Goal: Navigation & Orientation: Find specific page/section

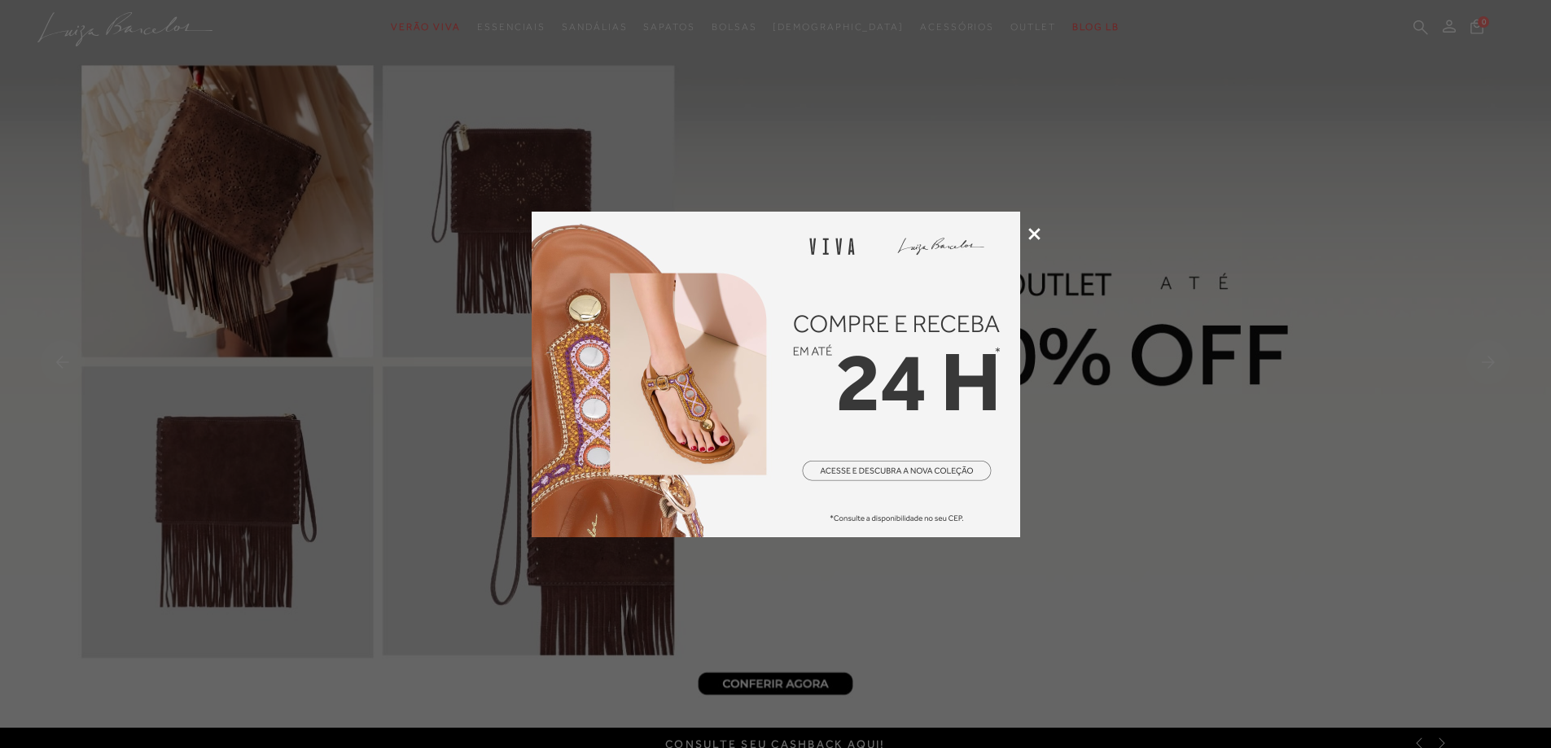
click at [1036, 224] on div at bounding box center [775, 374] width 1551 height 748
click at [1034, 228] on icon at bounding box center [1034, 234] width 12 height 12
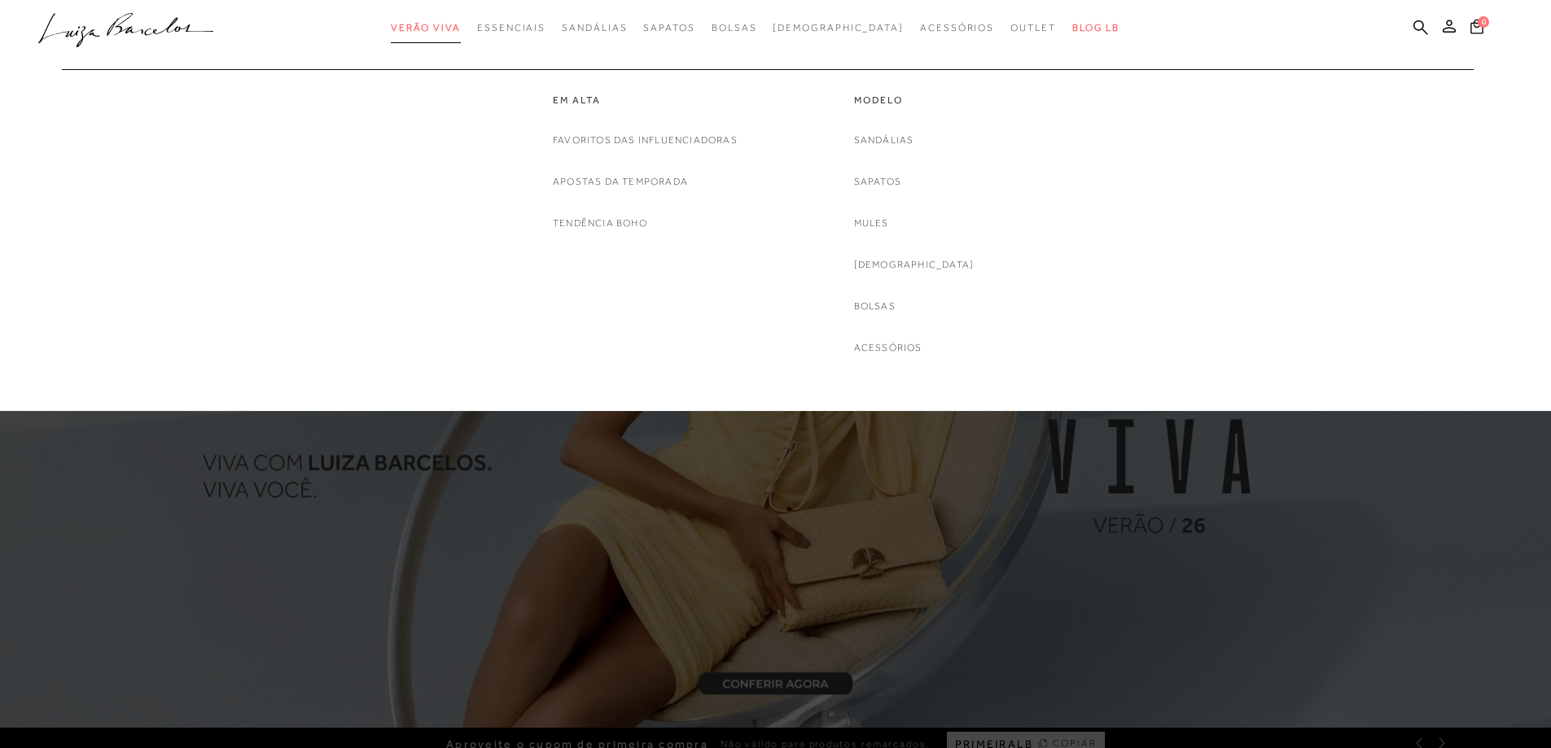
click at [452, 24] on span "Verão Viva" at bounding box center [426, 27] width 70 height 11
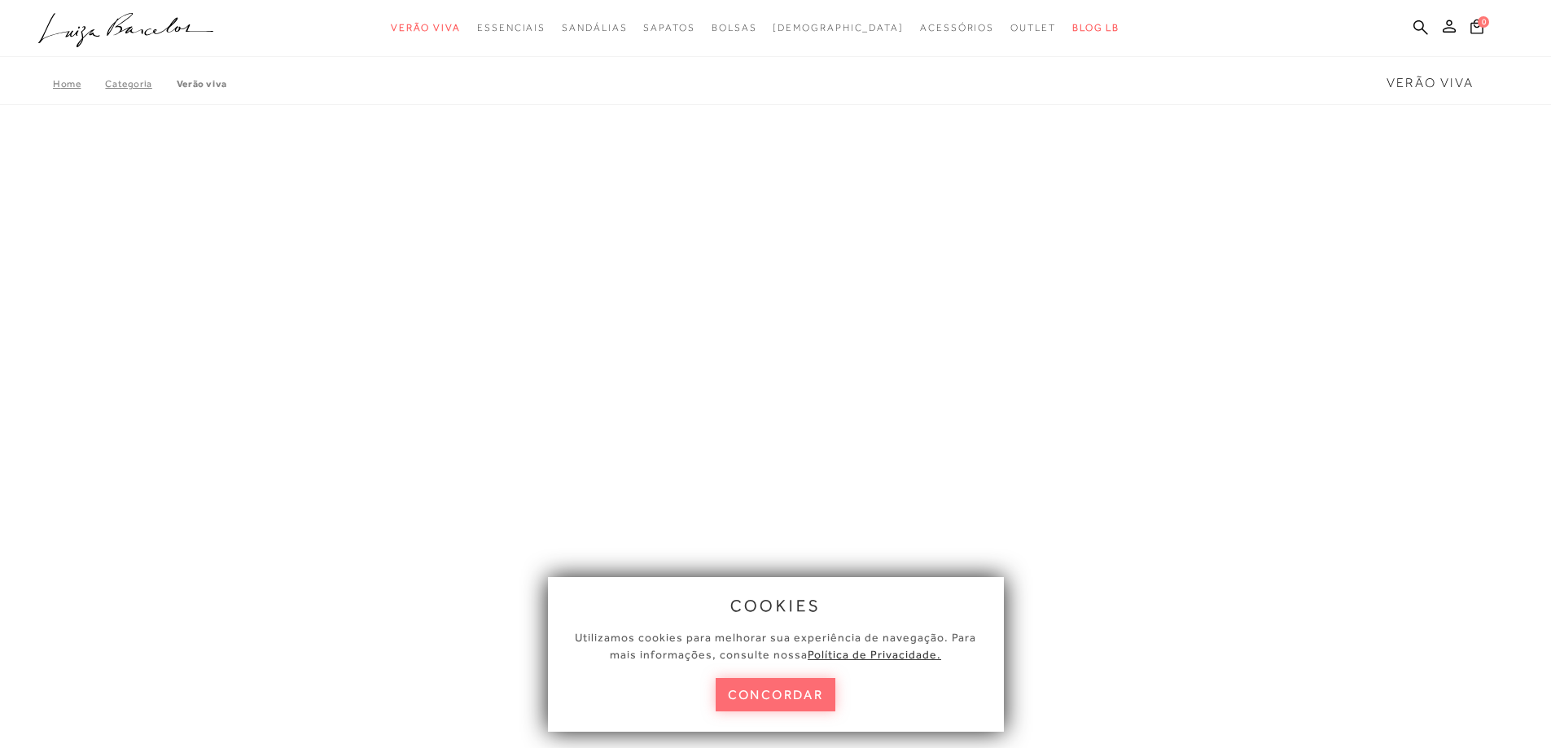
click at [802, 688] on button "concordar" at bounding box center [776, 694] width 120 height 33
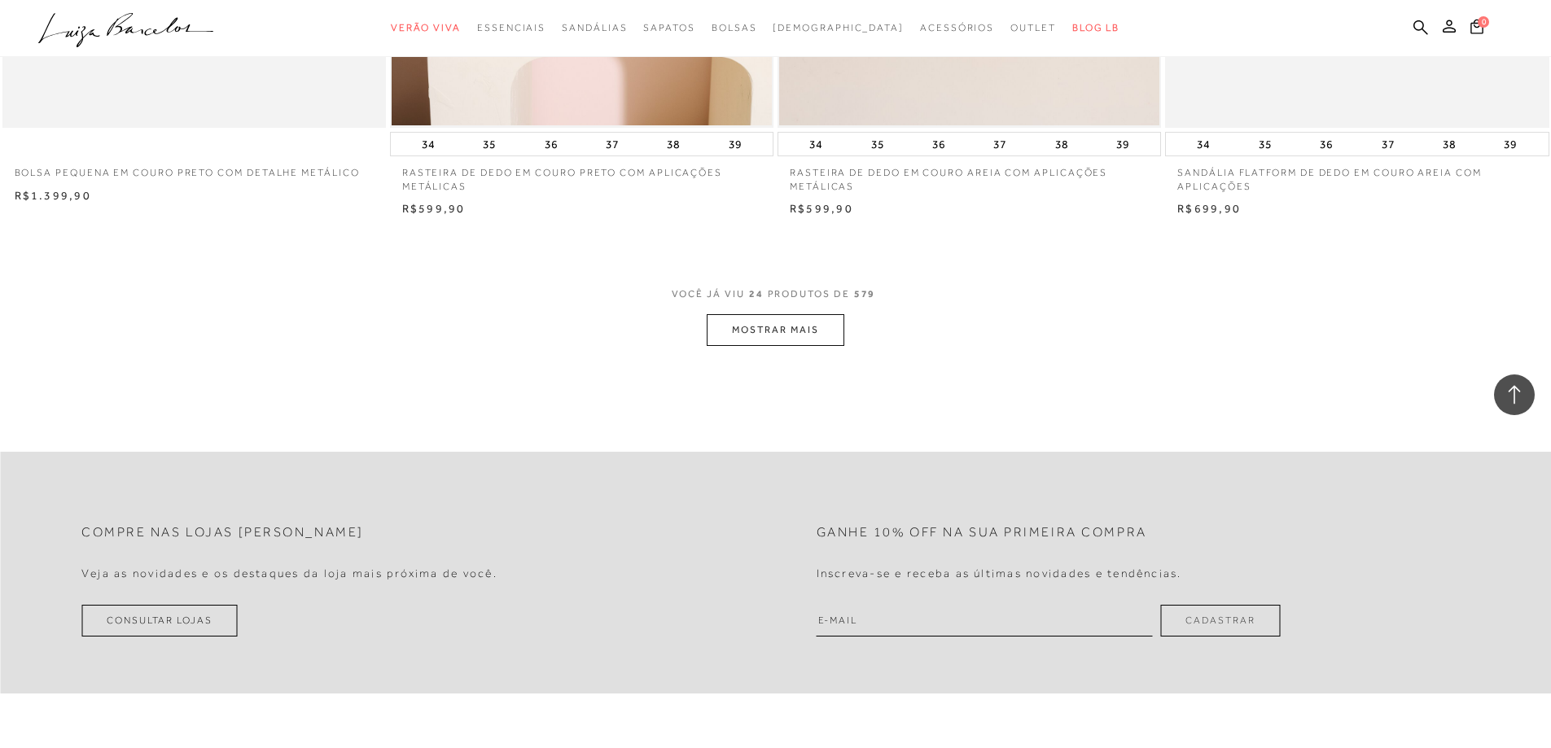
scroll to position [3989, 0]
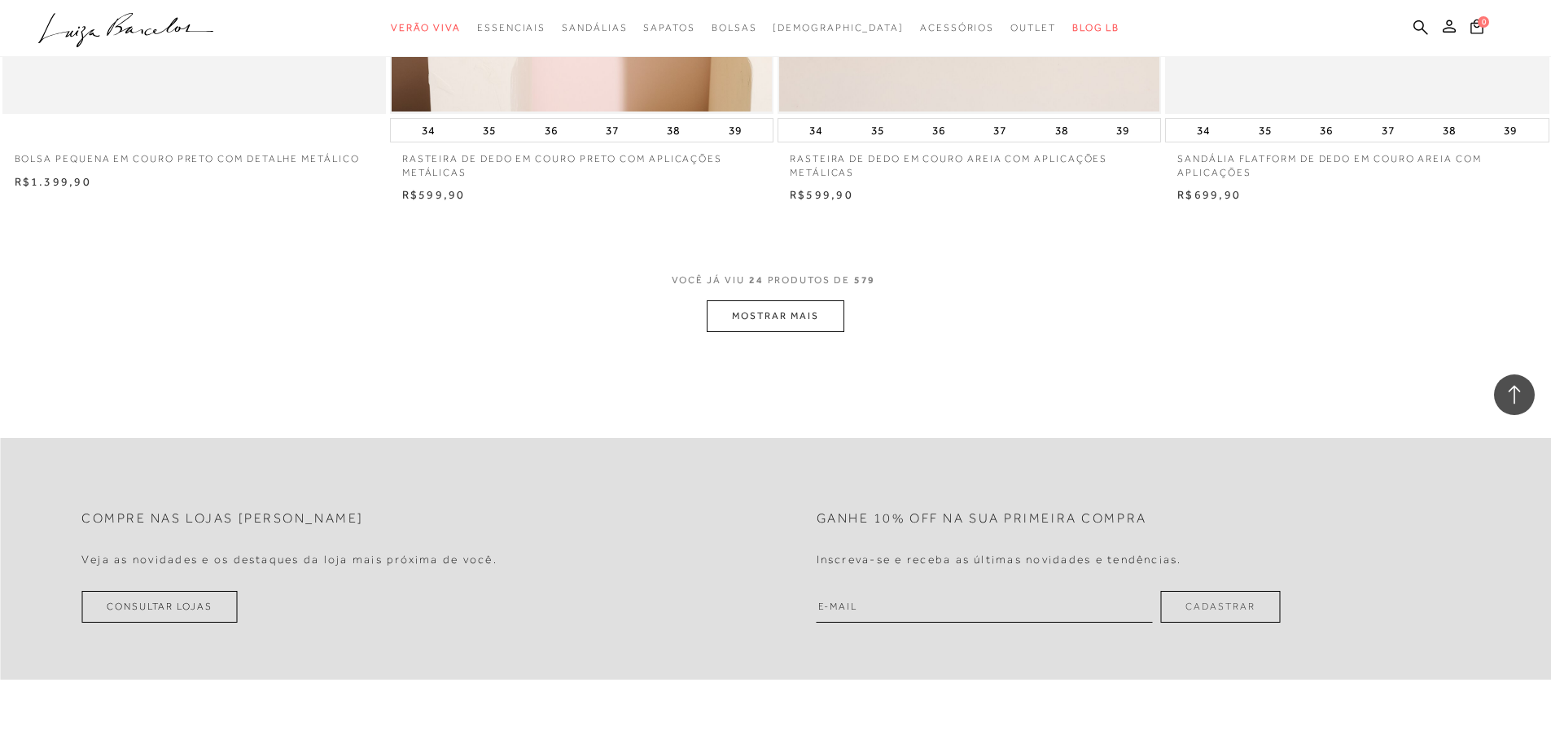
click at [786, 305] on button "MOSTRAR MAIS" at bounding box center [775, 316] width 137 height 32
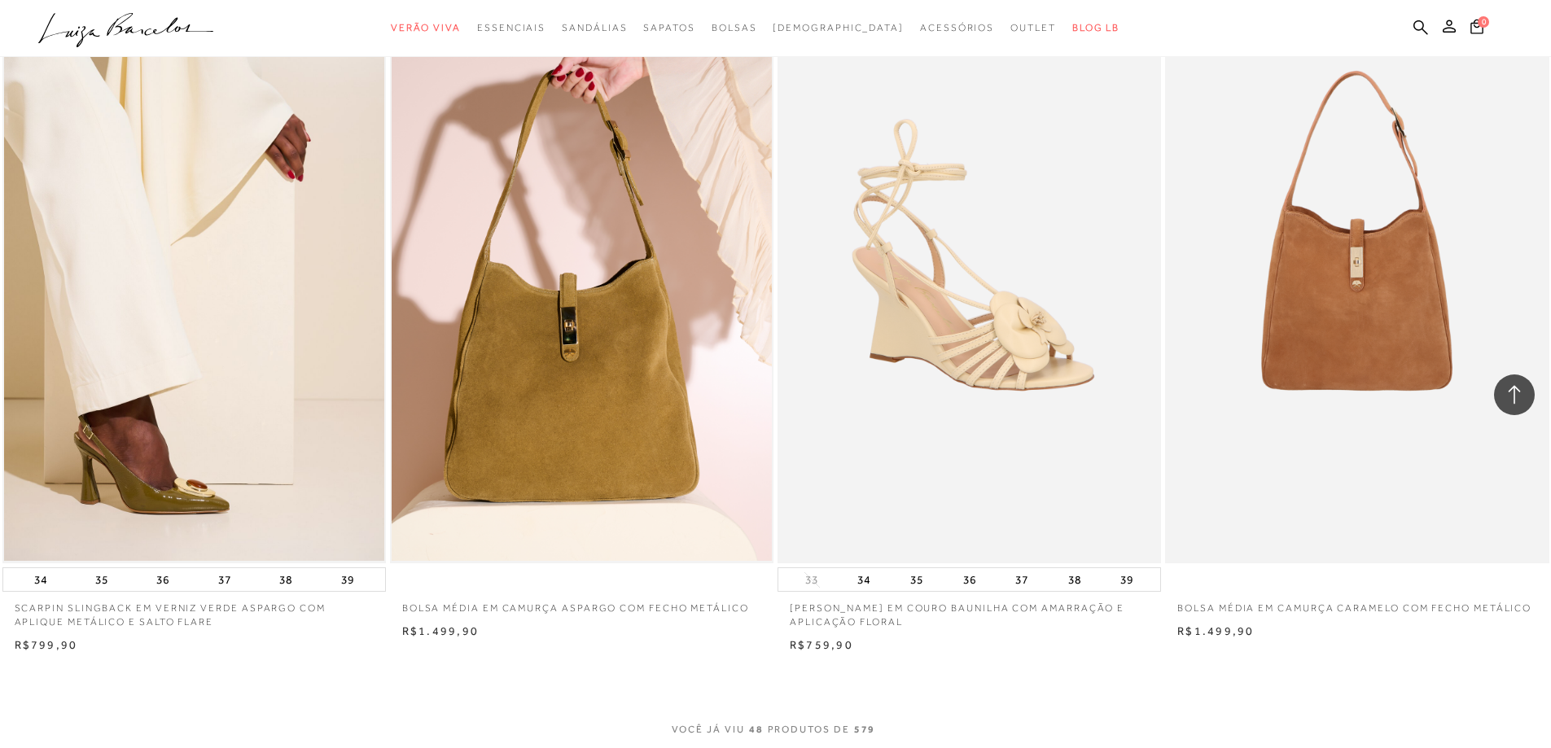
scroll to position [7815, 0]
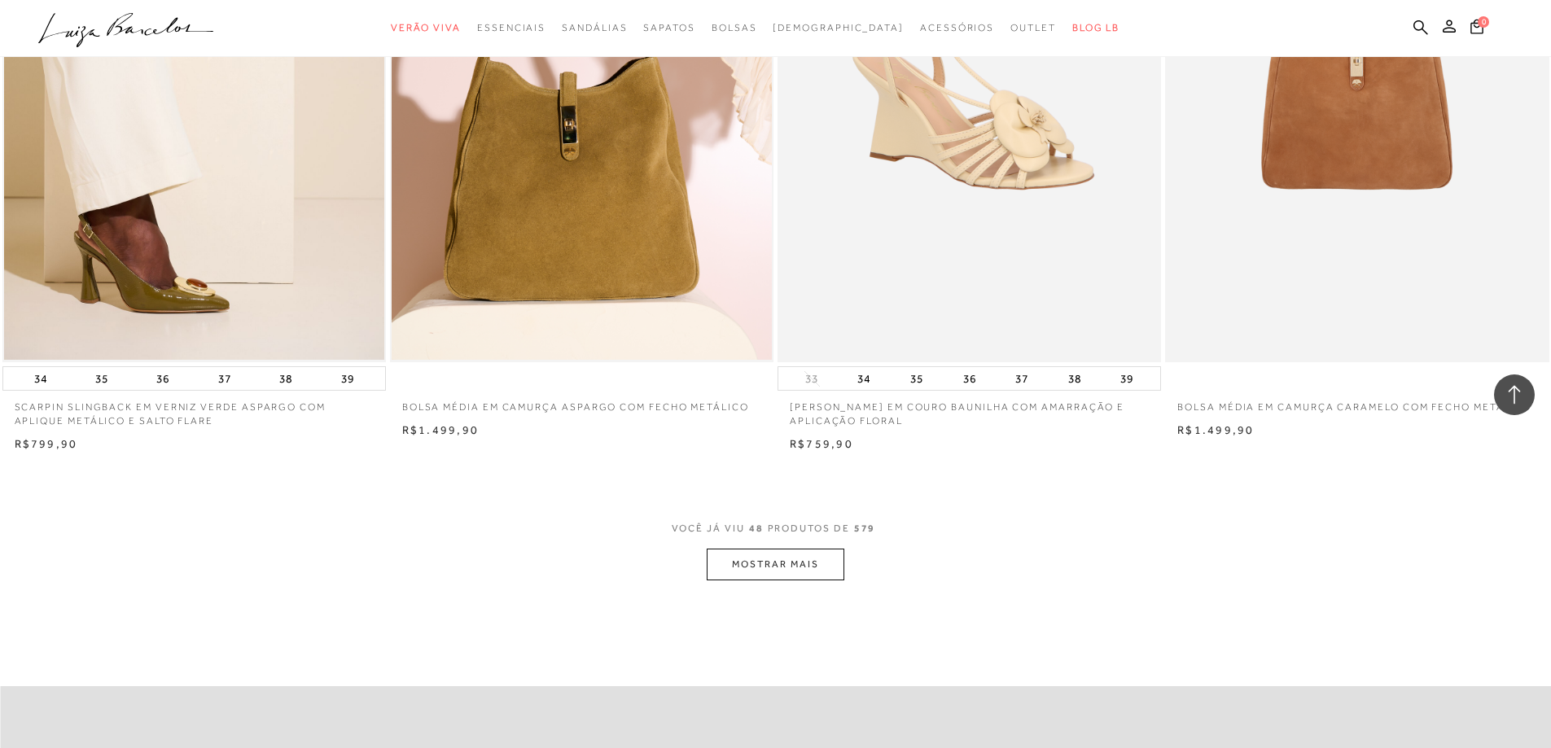
click at [777, 550] on button "MOSTRAR MAIS" at bounding box center [775, 565] width 137 height 32
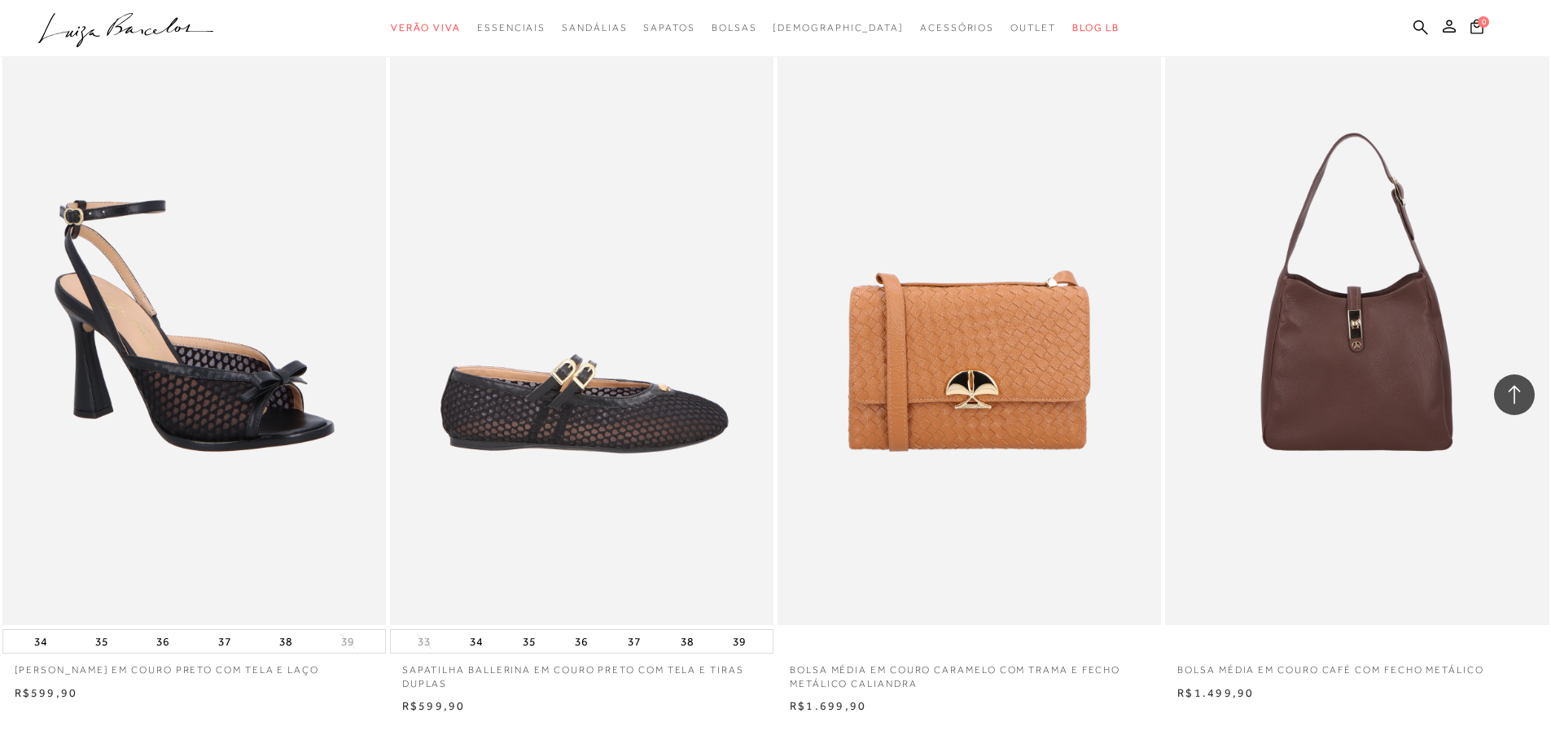
scroll to position [12211, 0]
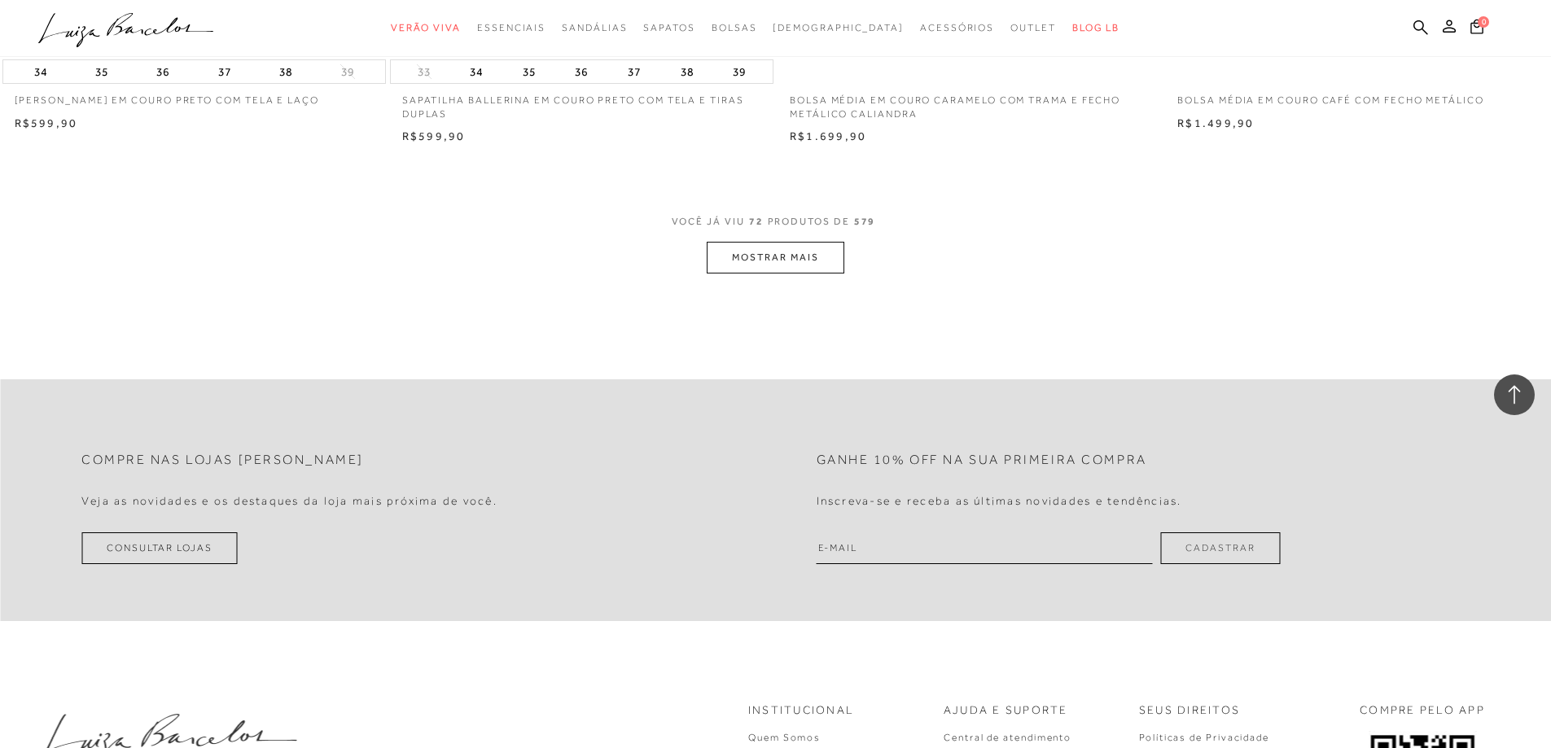
click at [770, 257] on button "MOSTRAR MAIS" at bounding box center [775, 258] width 137 height 32
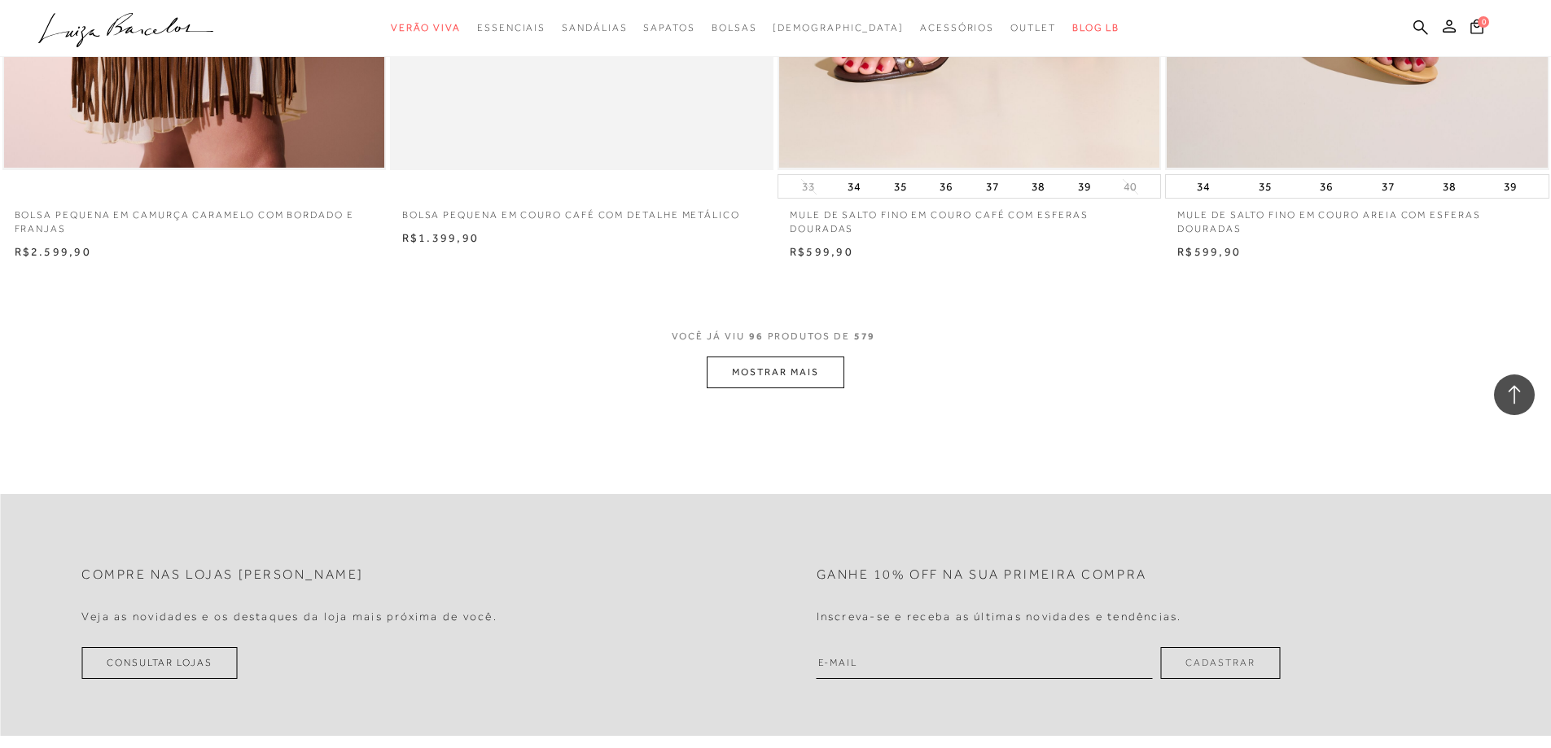
scroll to position [16200, 0]
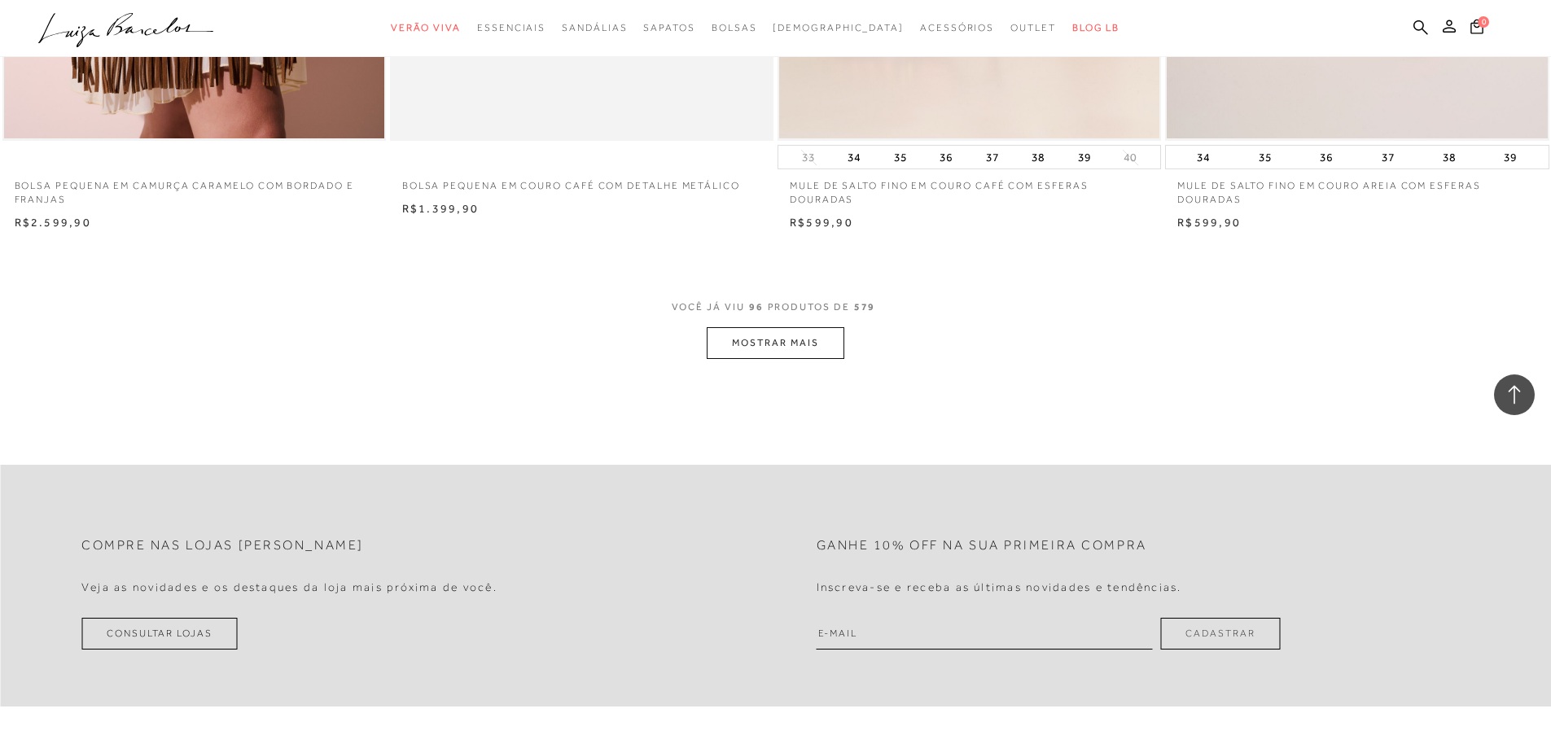
click at [759, 337] on button "MOSTRAR MAIS" at bounding box center [775, 343] width 137 height 32
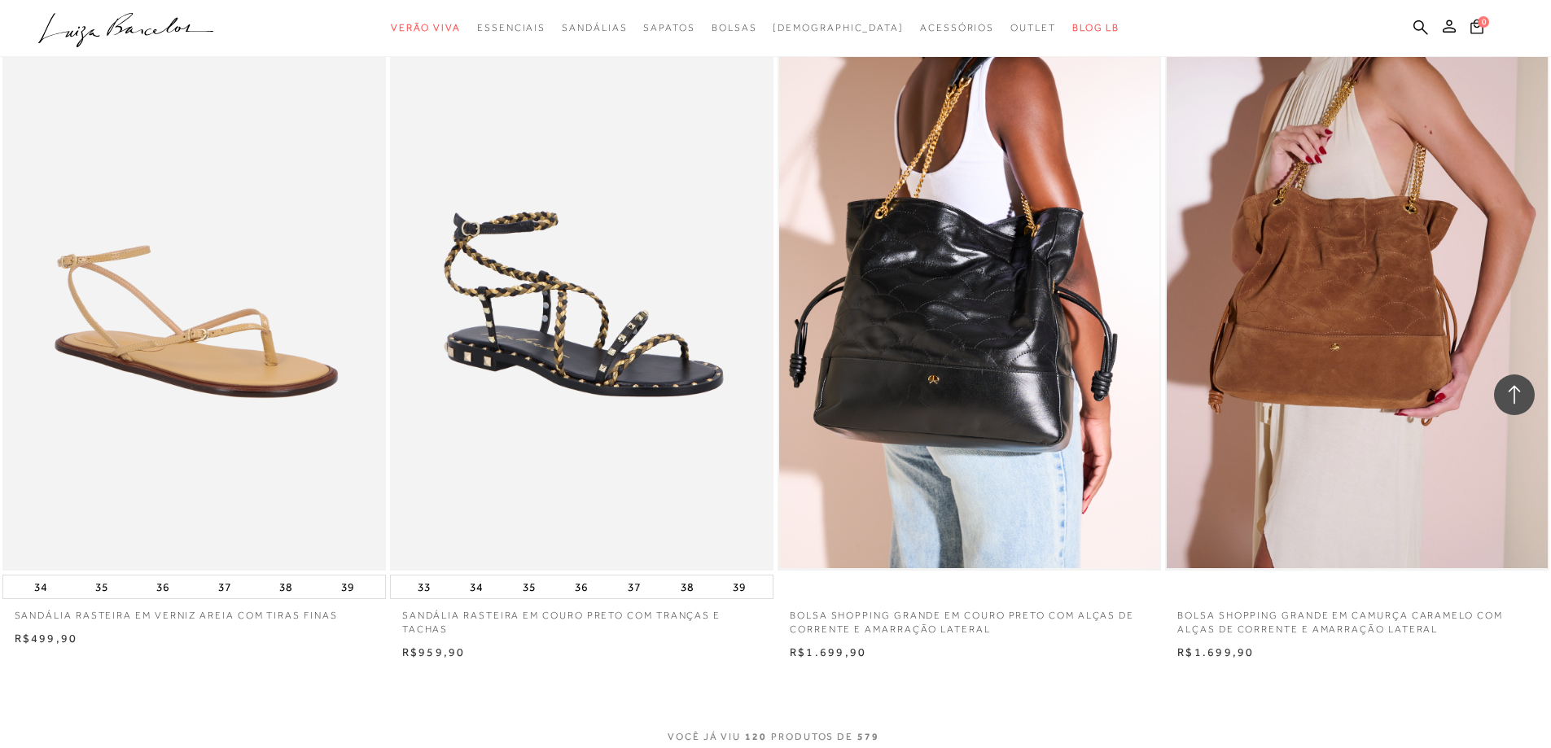
scroll to position [20189, 0]
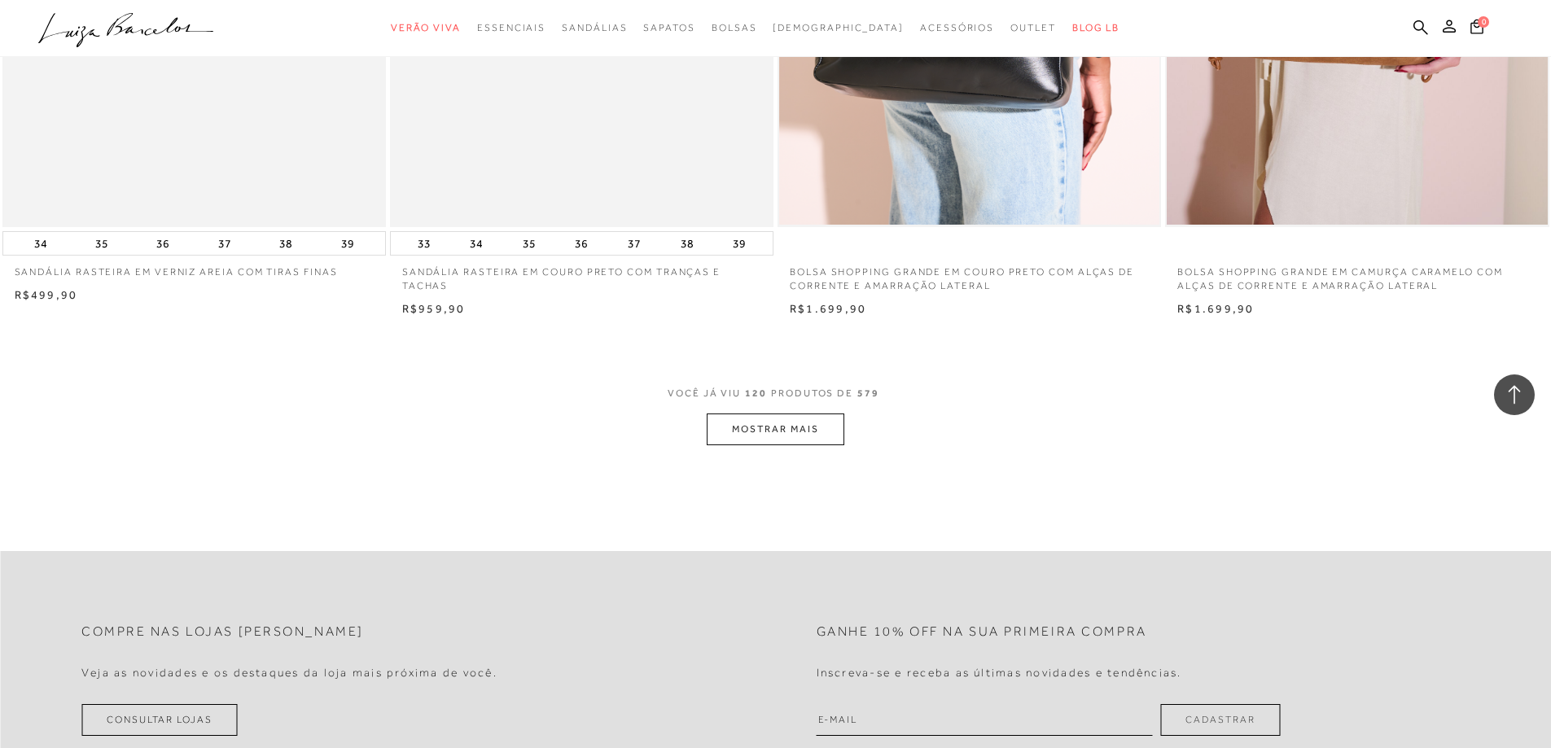
click at [762, 430] on button "MOSTRAR MAIS" at bounding box center [775, 430] width 137 height 32
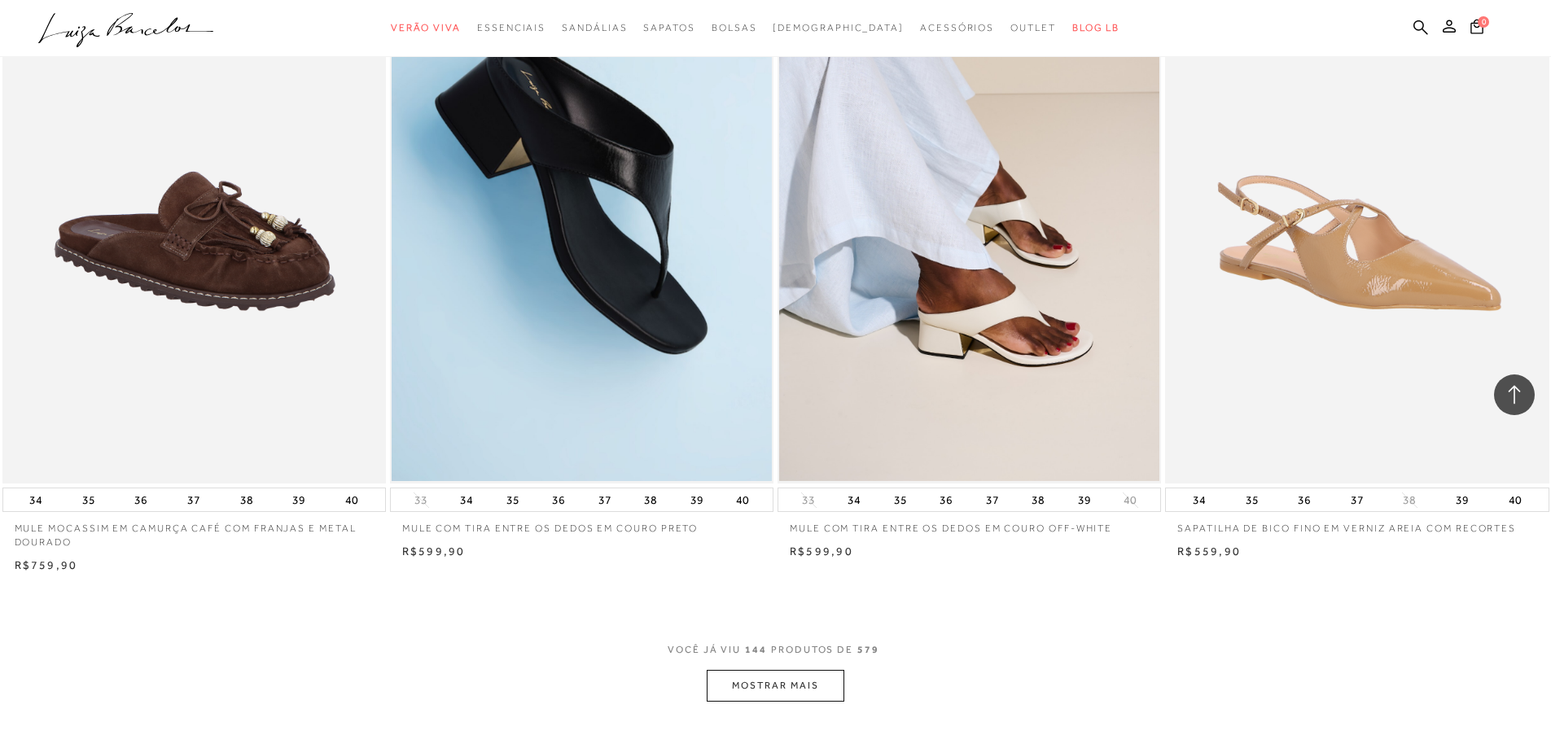
scroll to position [24016, 0]
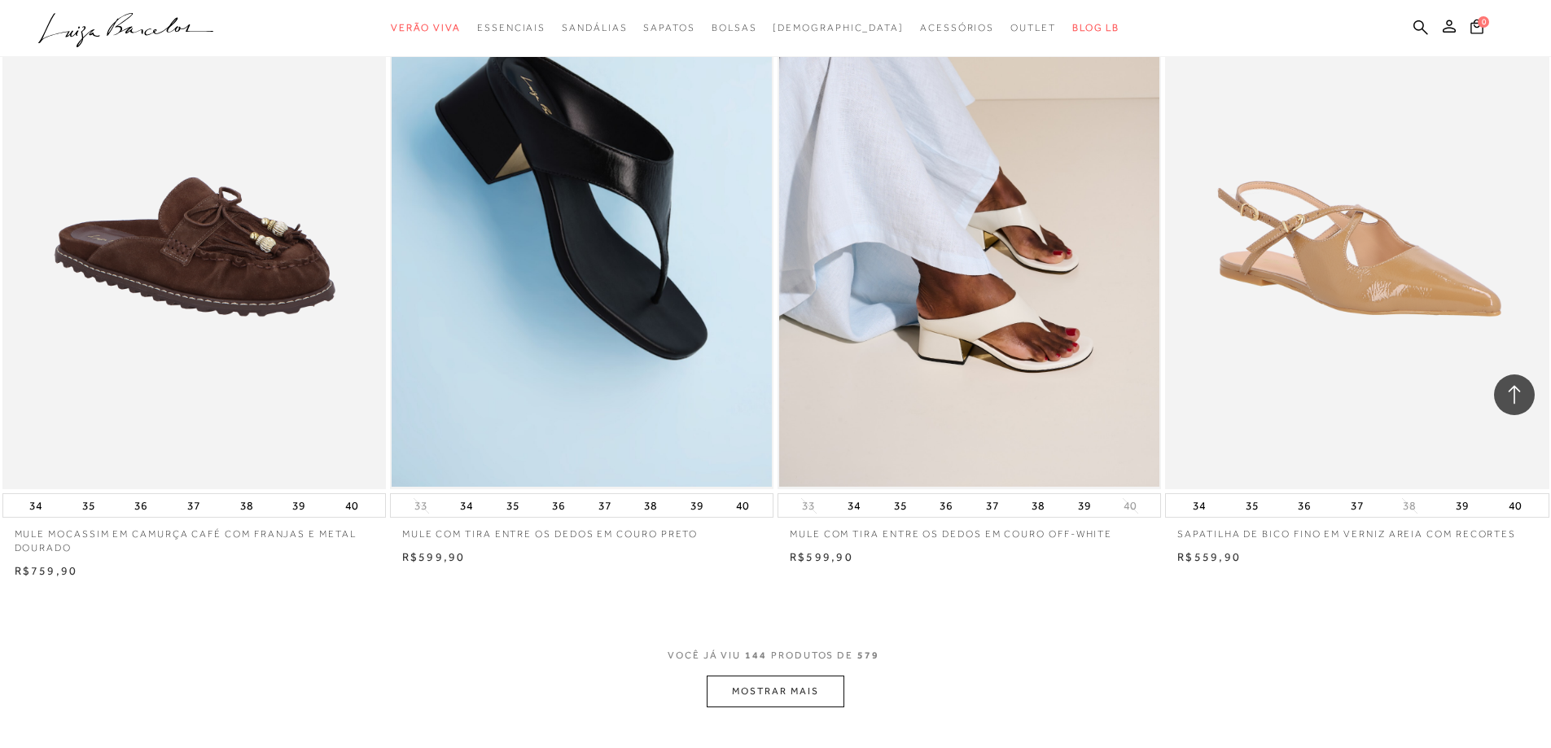
click at [803, 687] on button "MOSTRAR MAIS" at bounding box center [775, 692] width 137 height 32
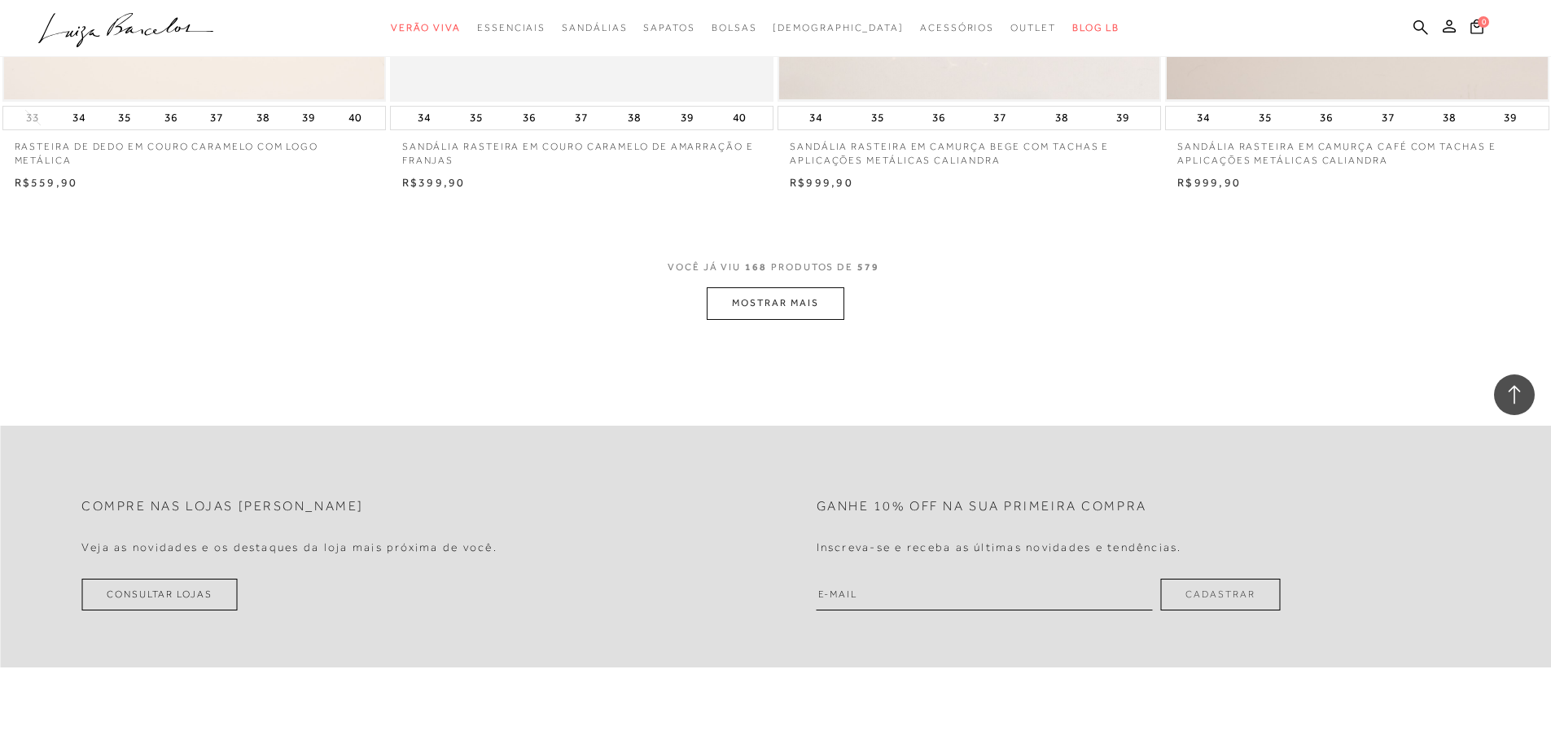
scroll to position [28493, 0]
click at [828, 306] on button "MOSTRAR MAIS" at bounding box center [775, 303] width 137 height 32
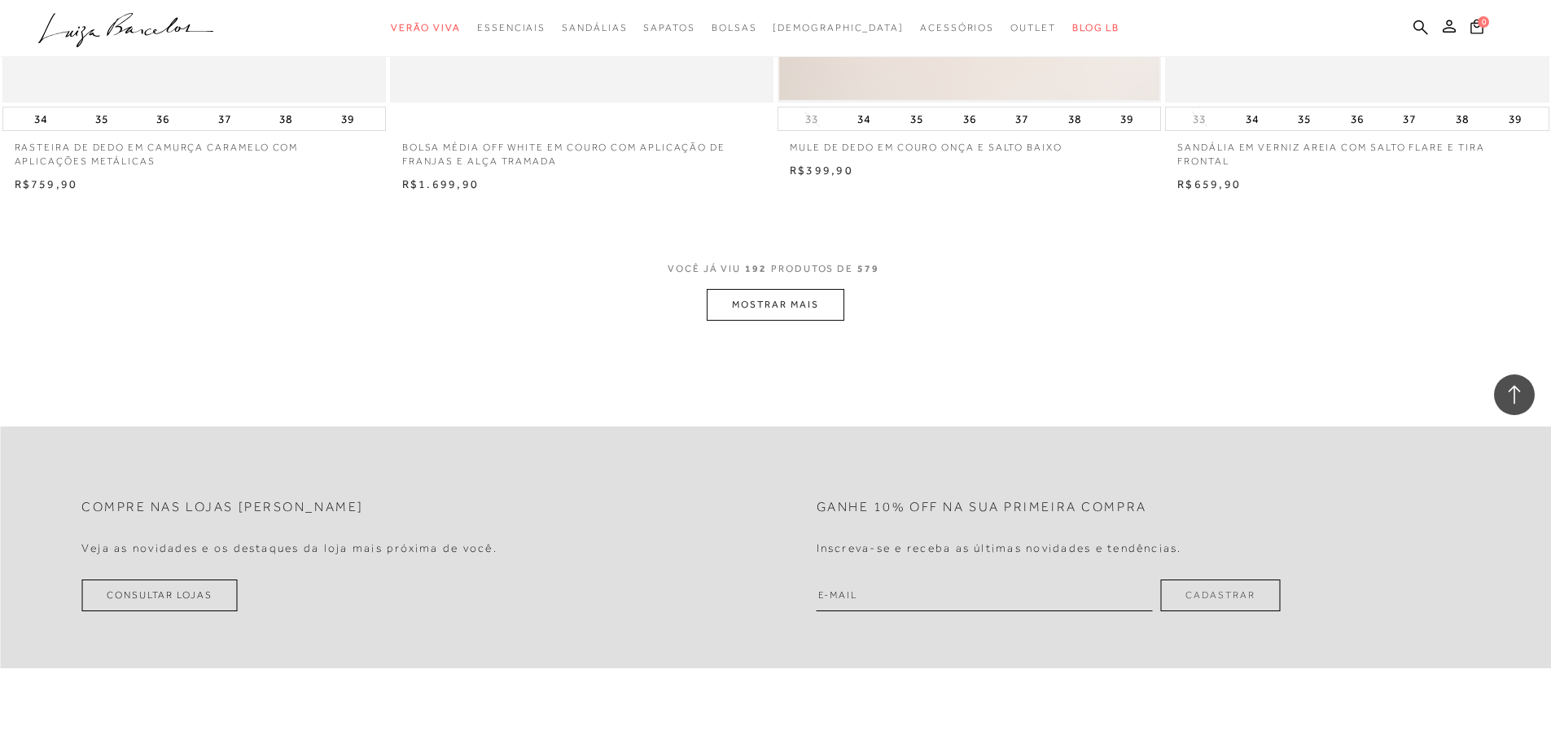
scroll to position [32726, 0]
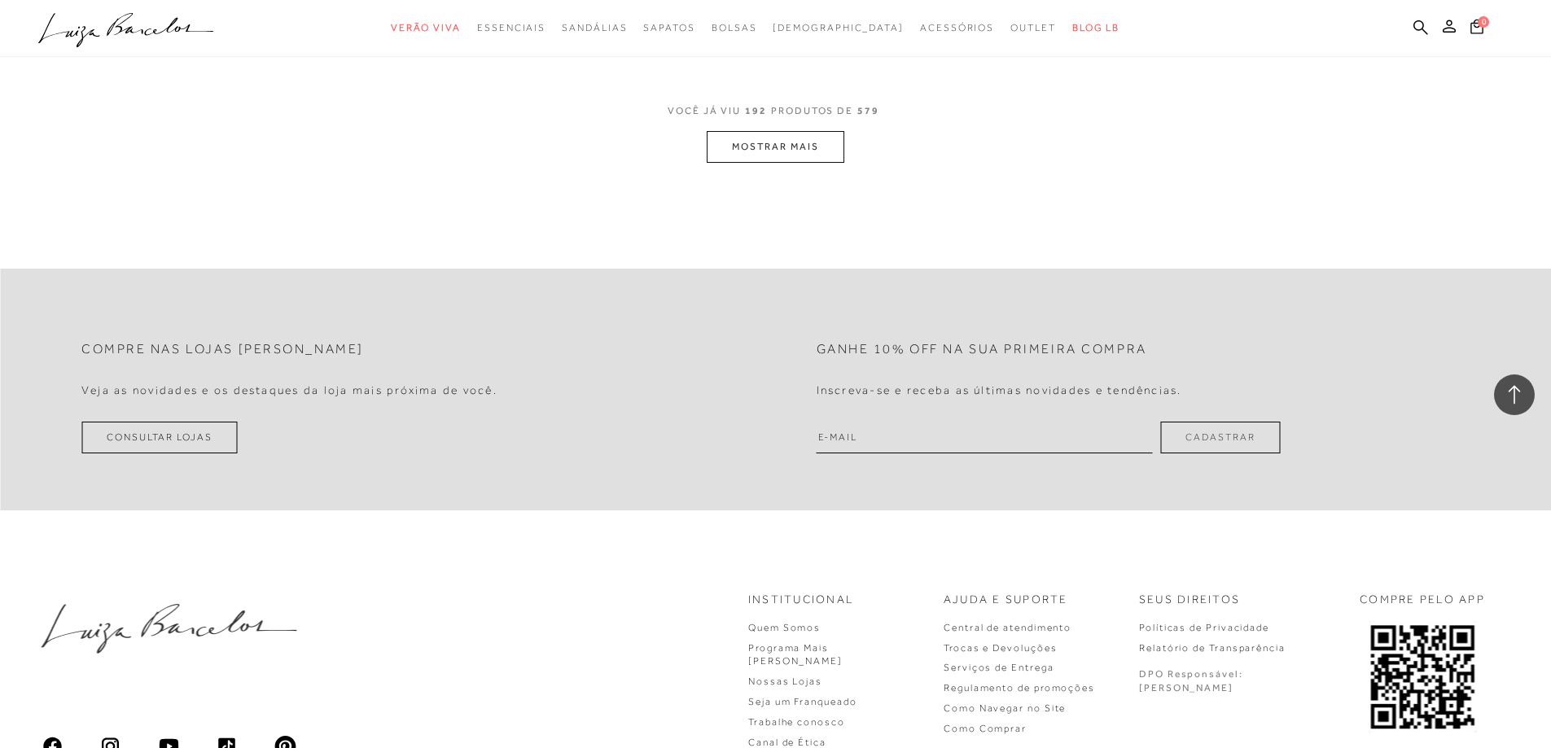
click at [751, 152] on button "MOSTRAR MAIS" at bounding box center [775, 147] width 137 height 32
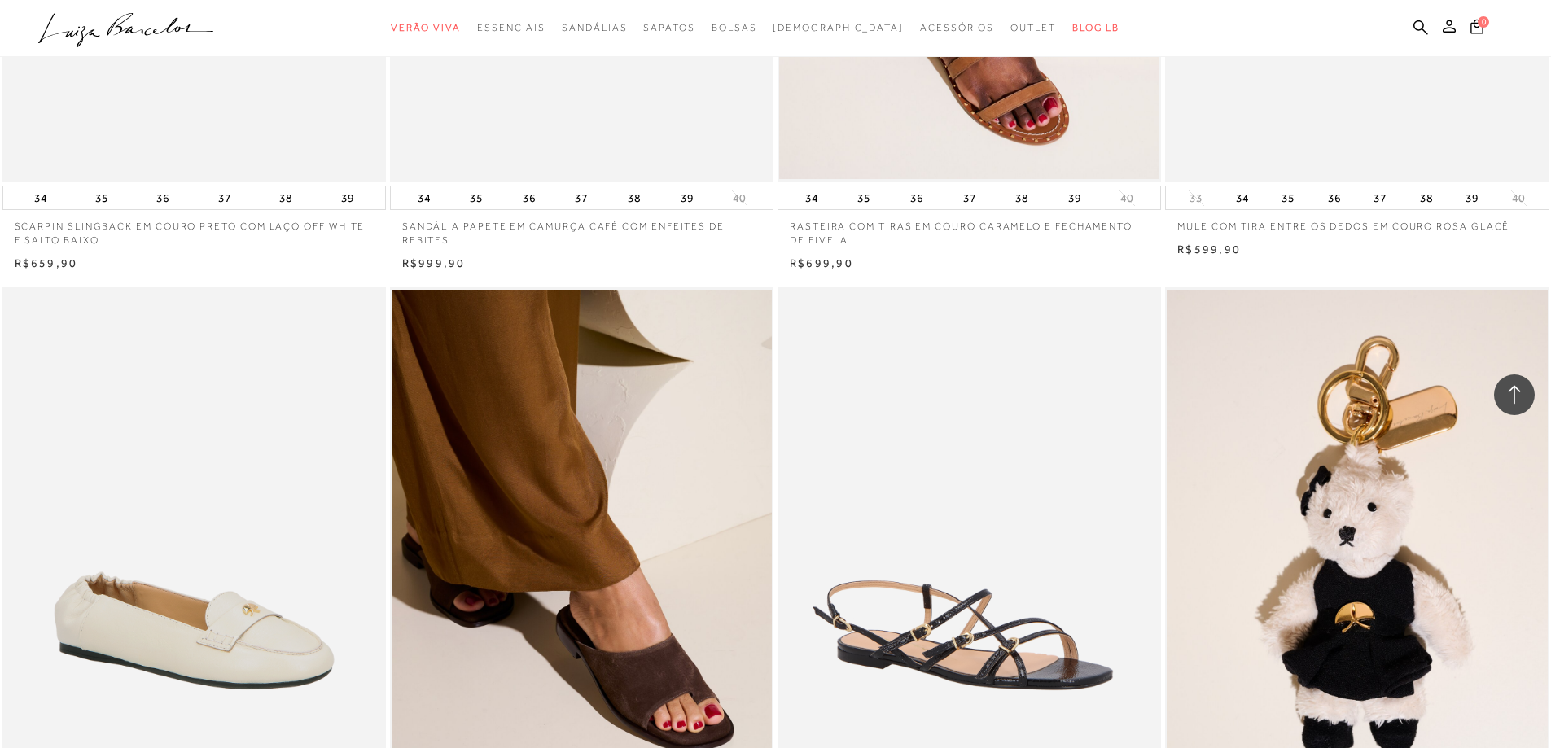
scroll to position [40379, 0]
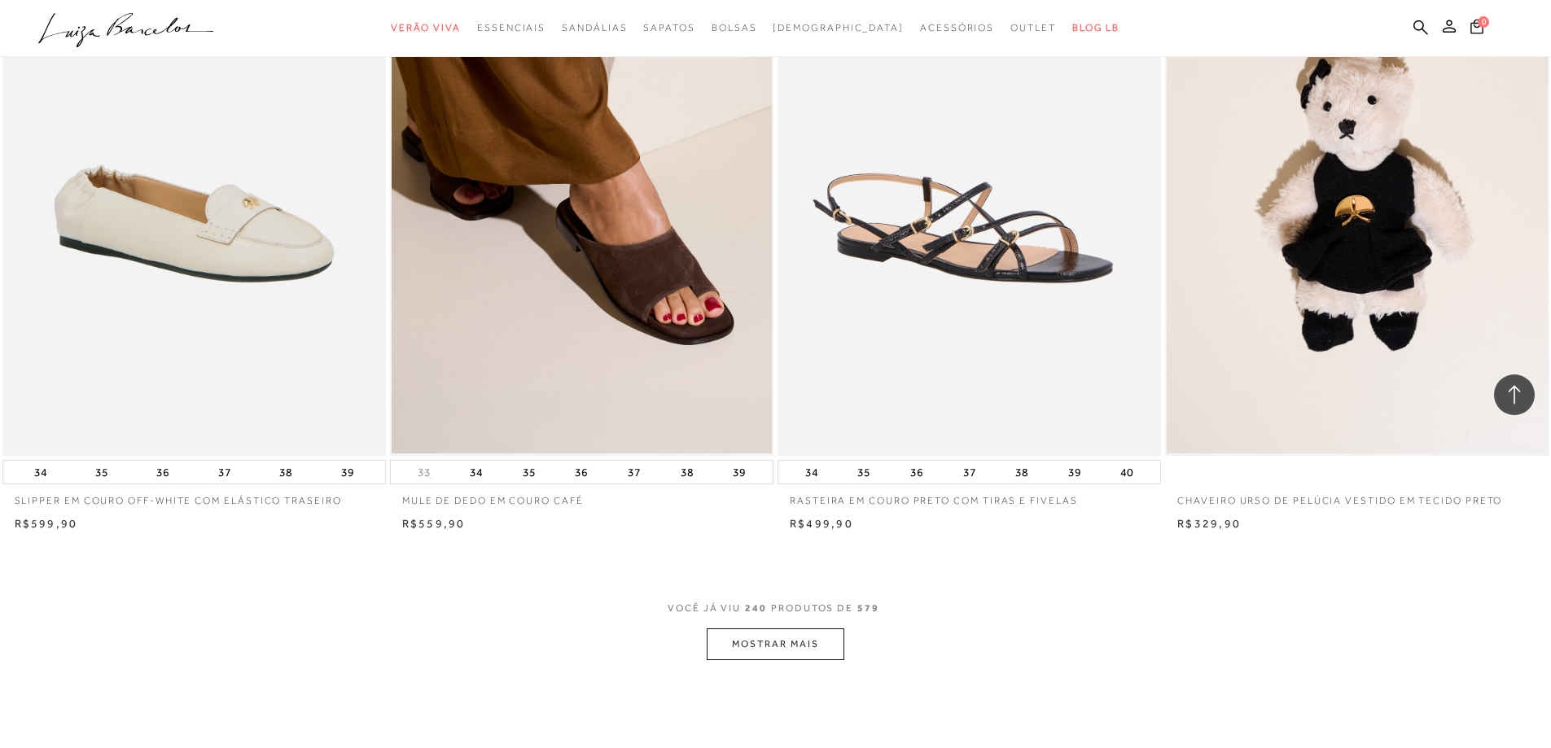
click at [744, 660] on button "MOSTRAR MAIS" at bounding box center [775, 644] width 137 height 32
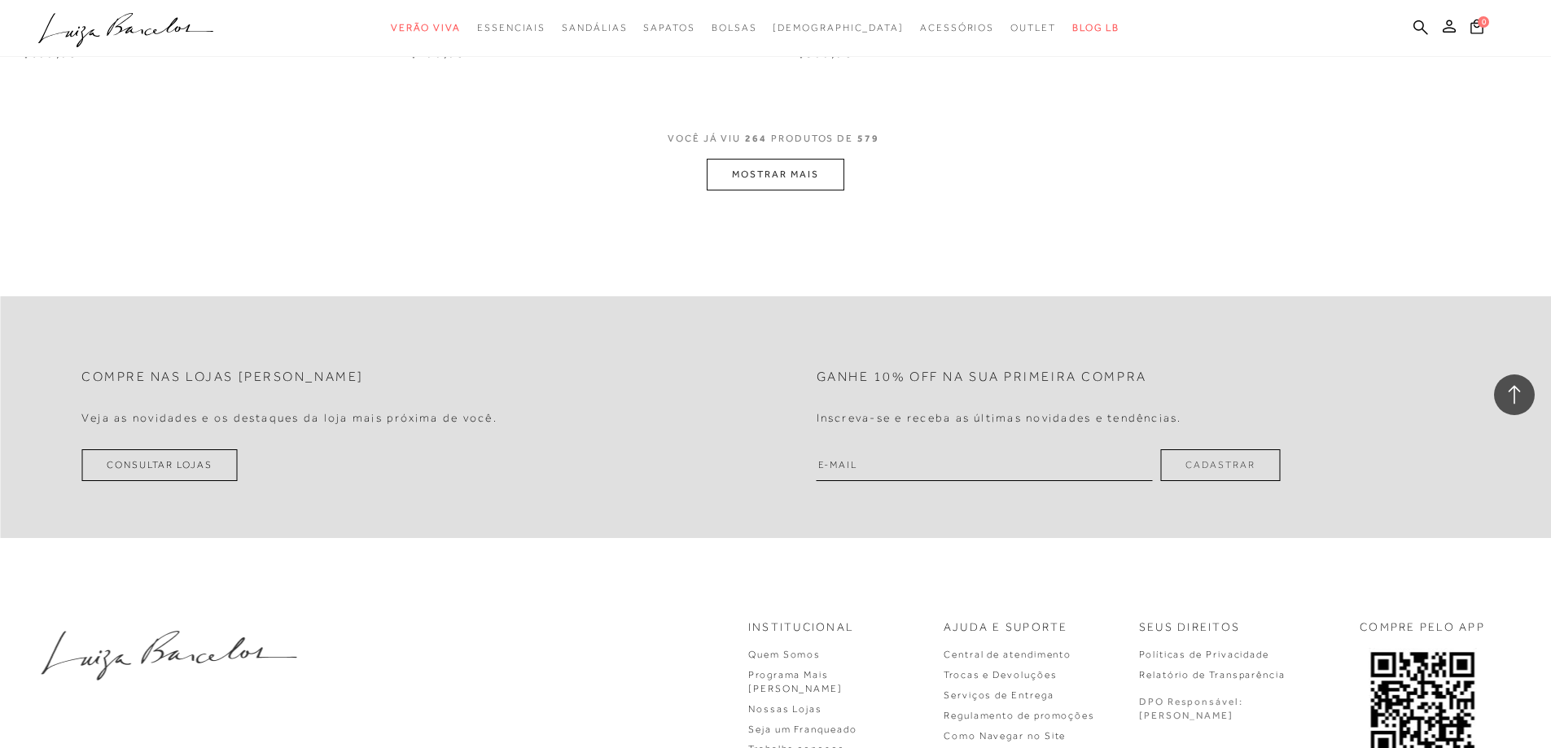
scroll to position [44612, 0]
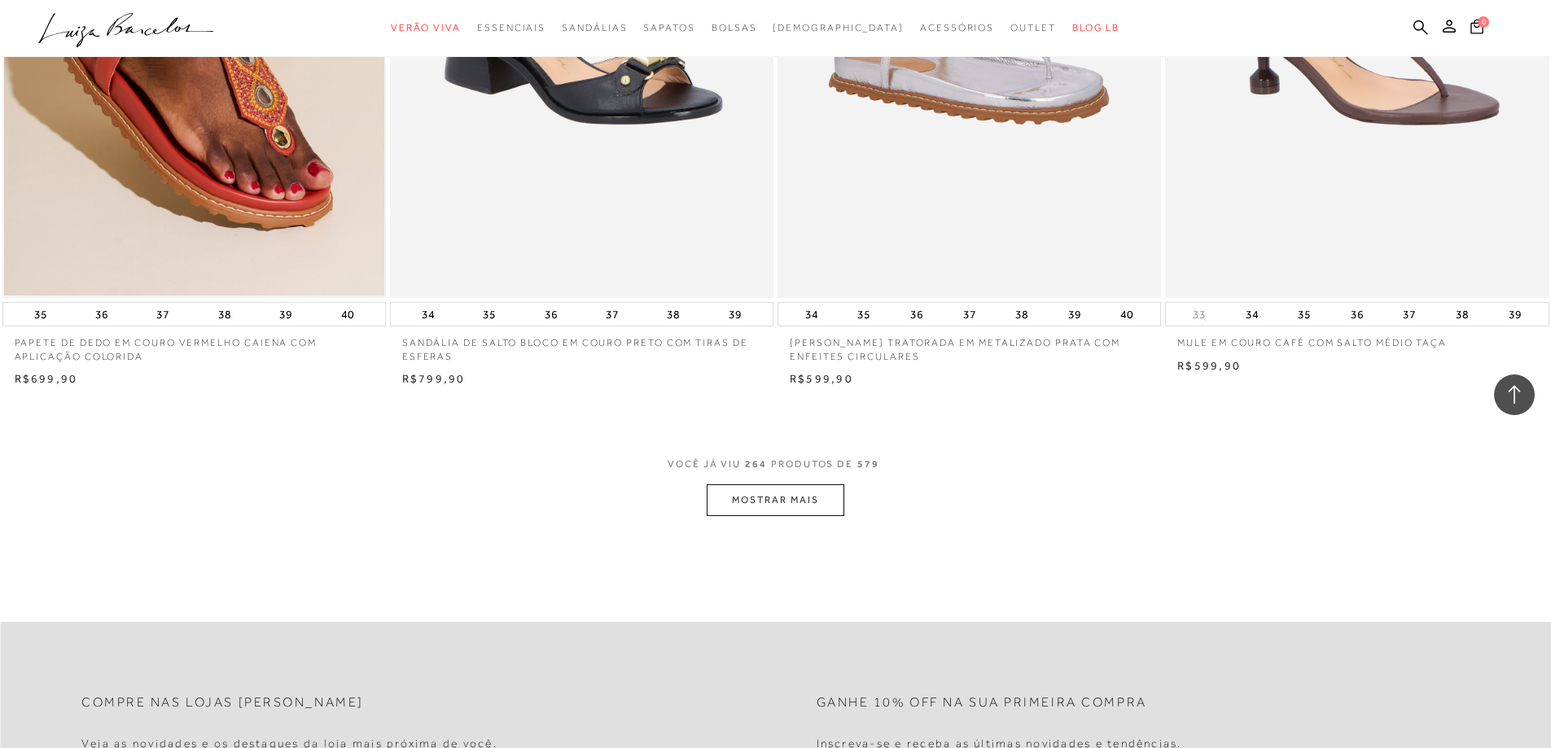
click at [742, 516] on button "MOSTRAR MAIS" at bounding box center [775, 500] width 137 height 32
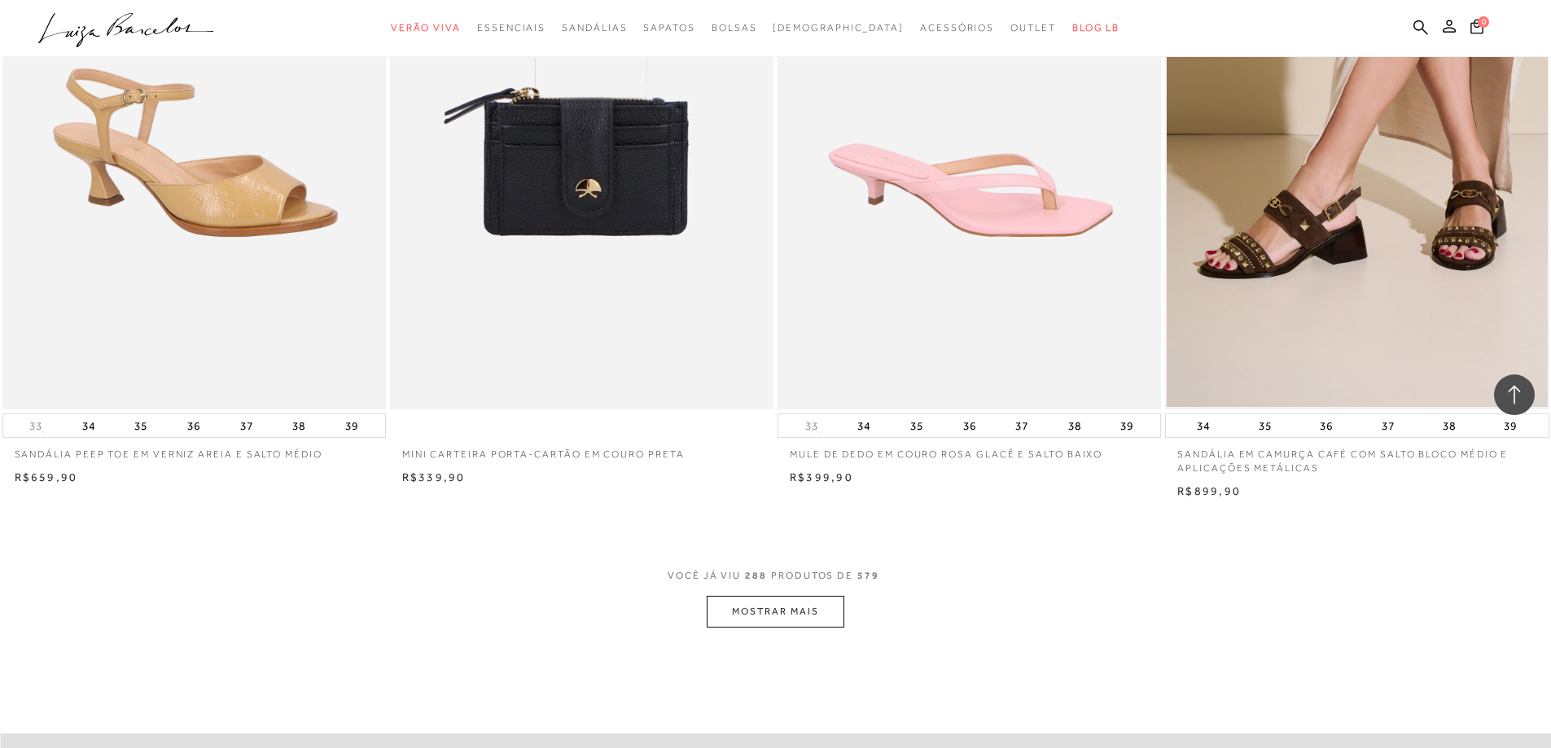
scroll to position [48682, 0]
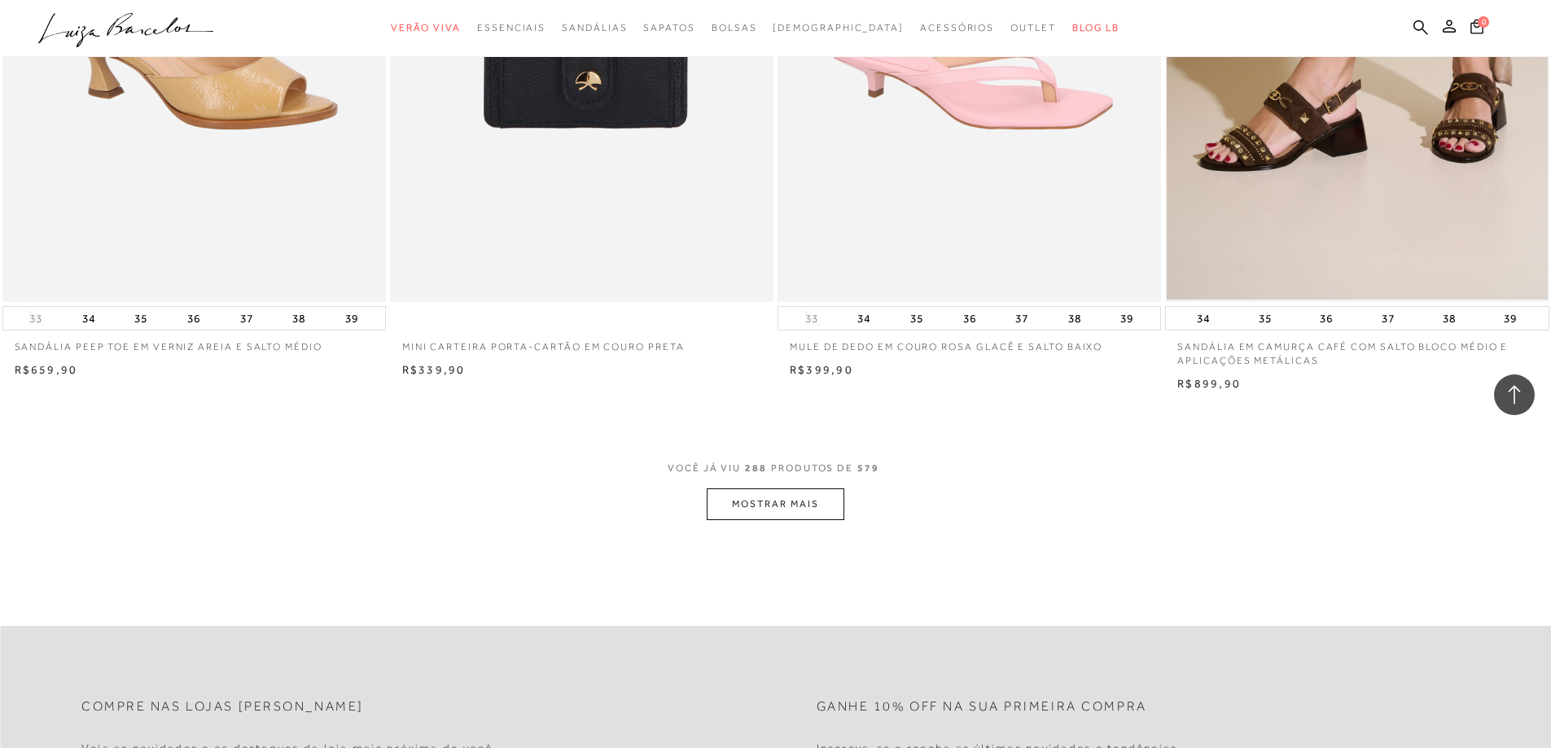
click at [760, 512] on button "MOSTRAR MAIS" at bounding box center [775, 504] width 137 height 32
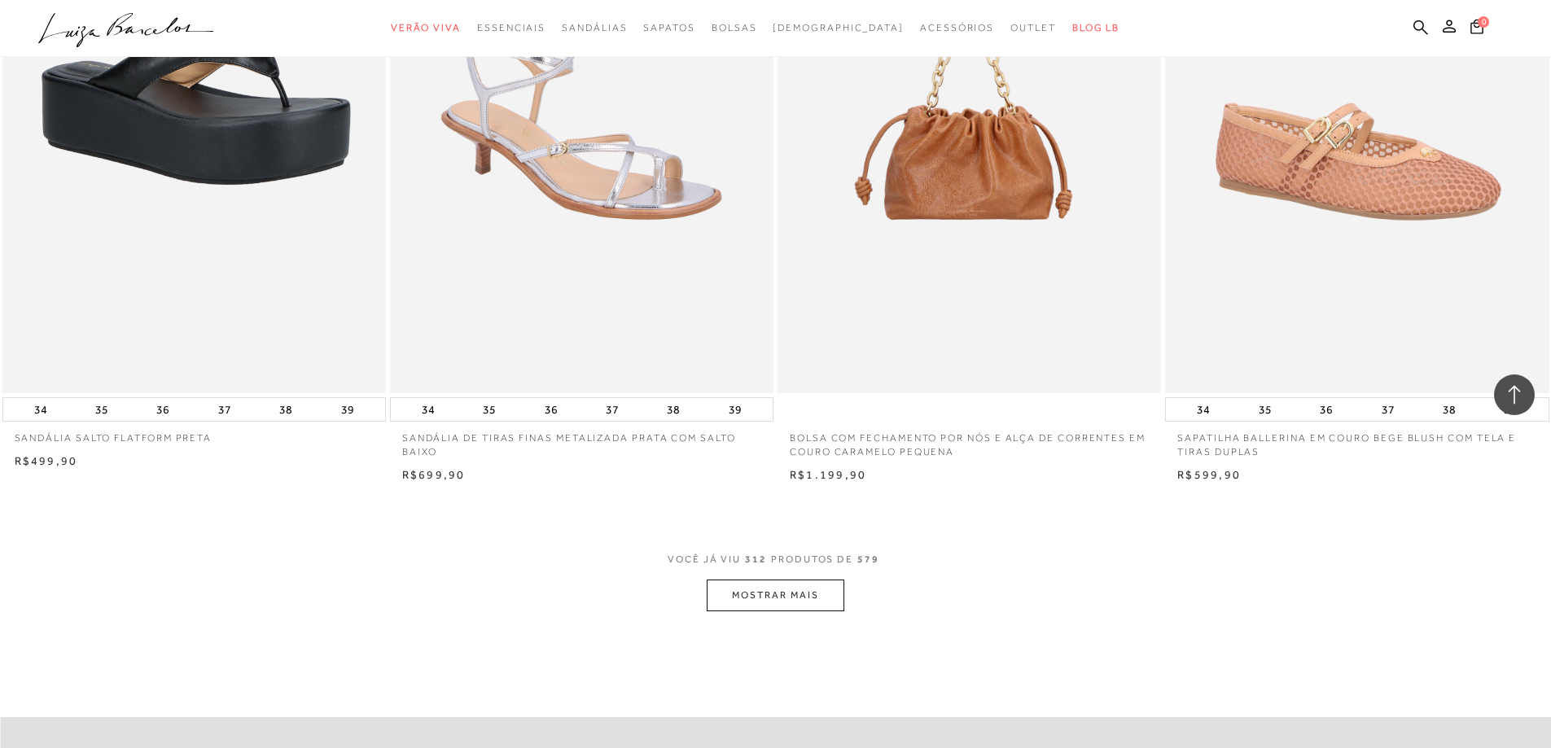
scroll to position [52671, 0]
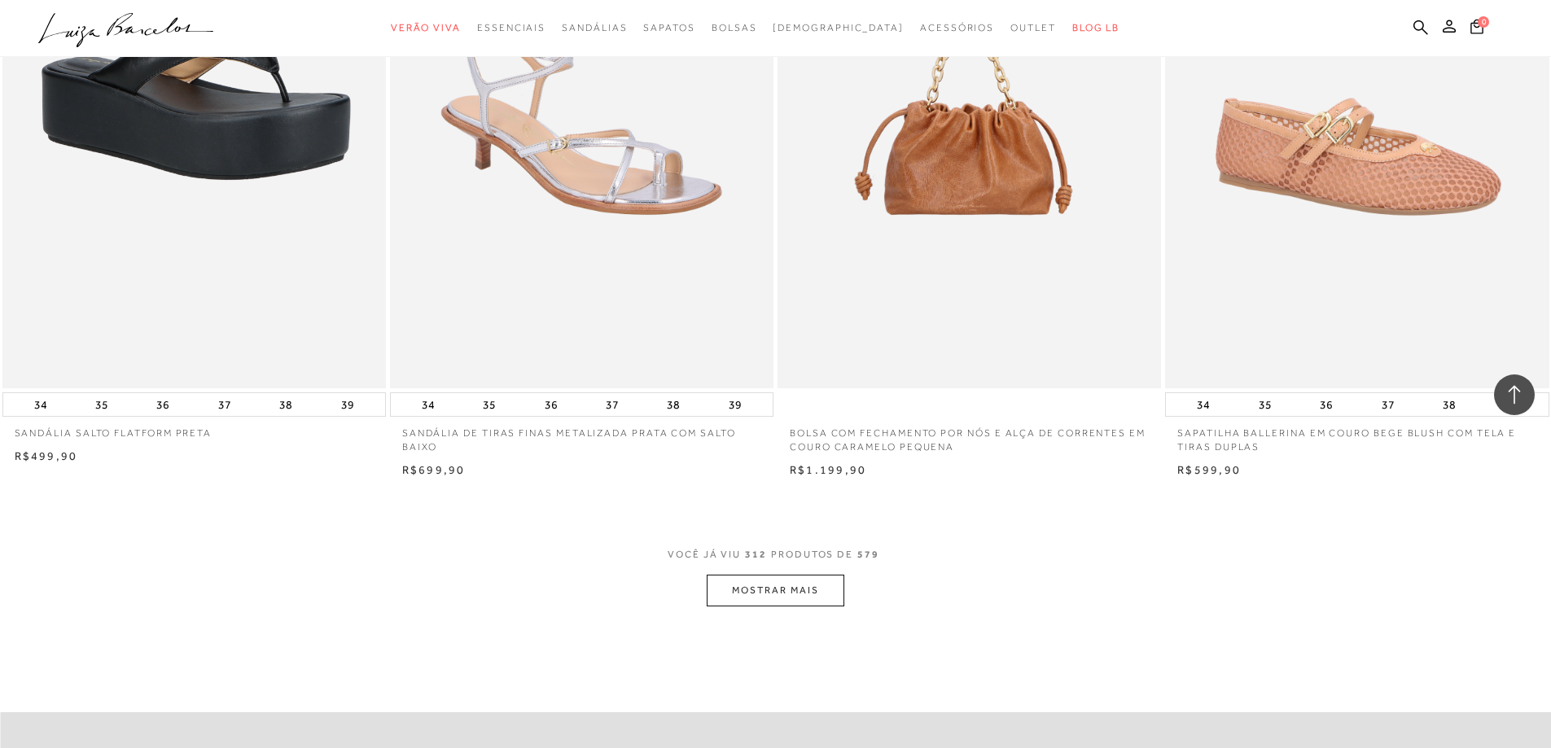
click at [795, 606] on button "MOSTRAR MAIS" at bounding box center [775, 591] width 137 height 32
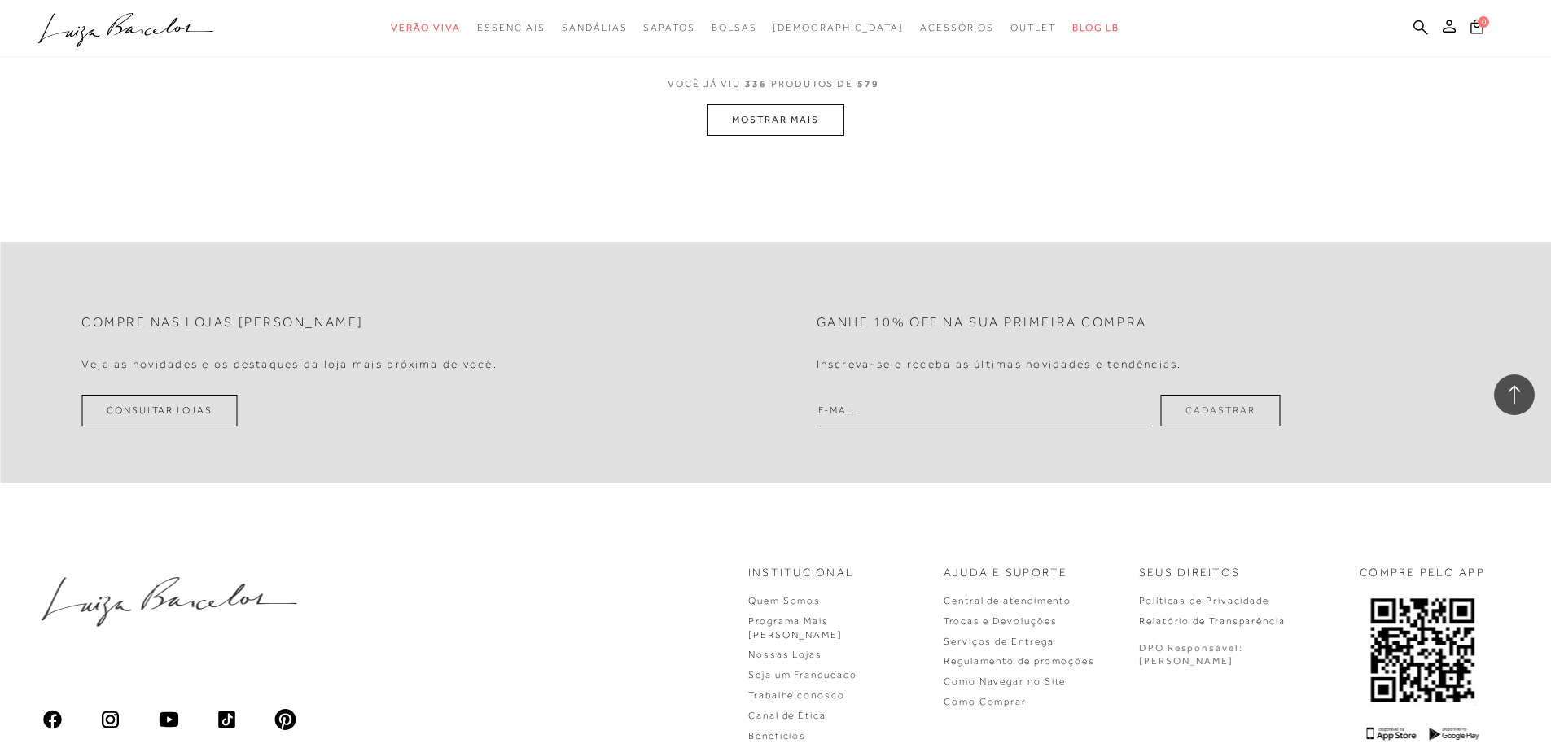
scroll to position [57067, 0]
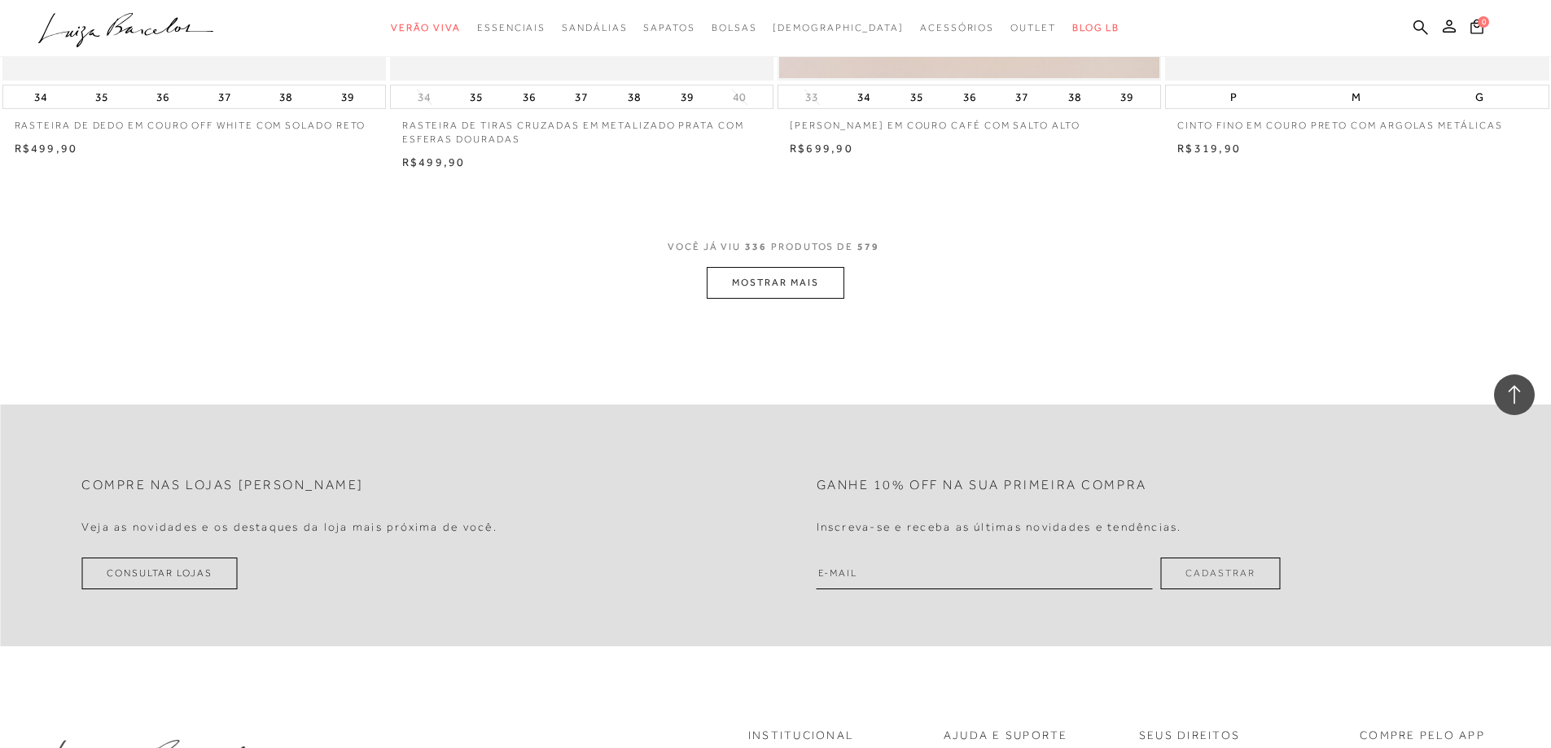
click at [740, 291] on button "MOSTRAR MAIS" at bounding box center [775, 283] width 137 height 32
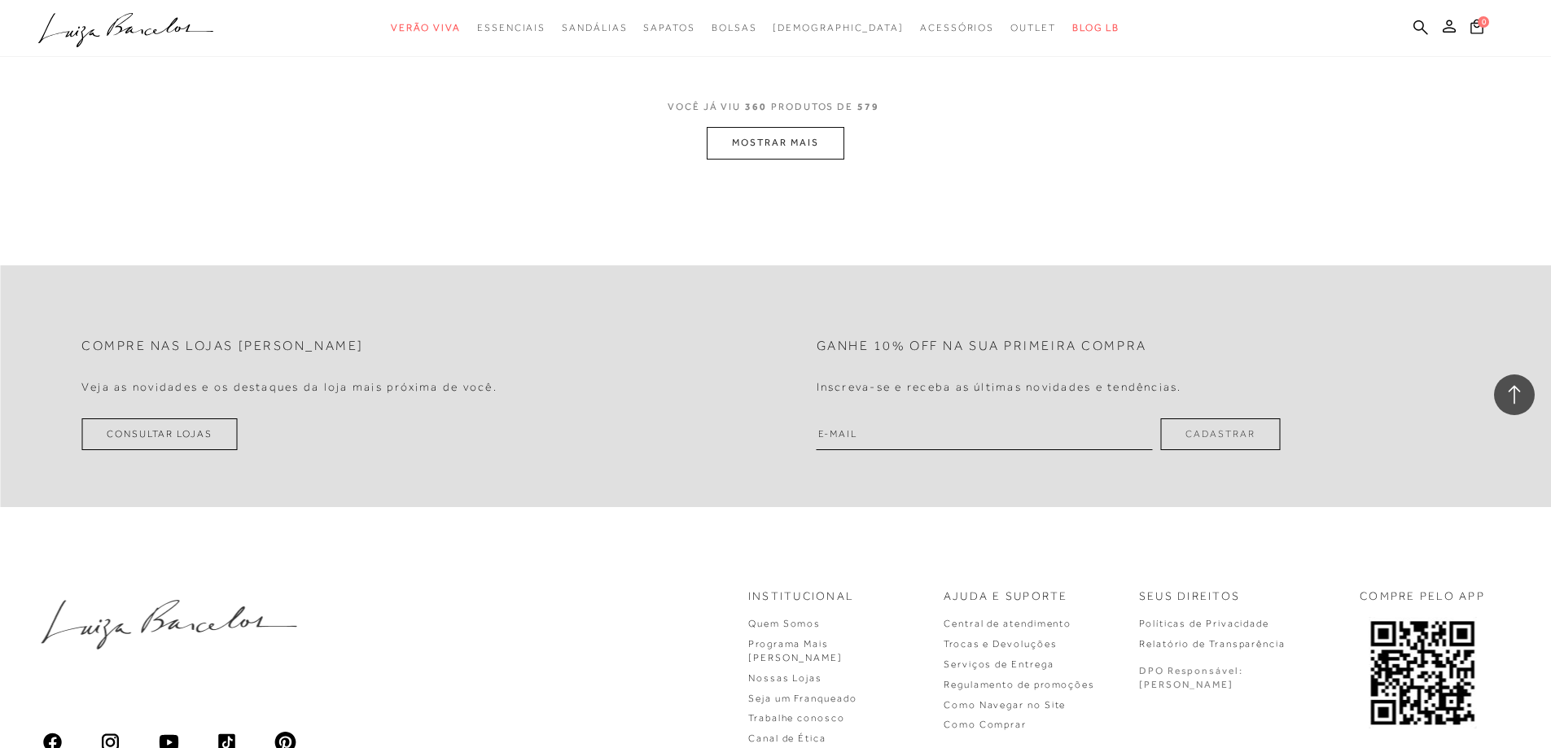
scroll to position [61301, 0]
click at [754, 154] on button "MOSTRAR MAIS" at bounding box center [775, 138] width 137 height 32
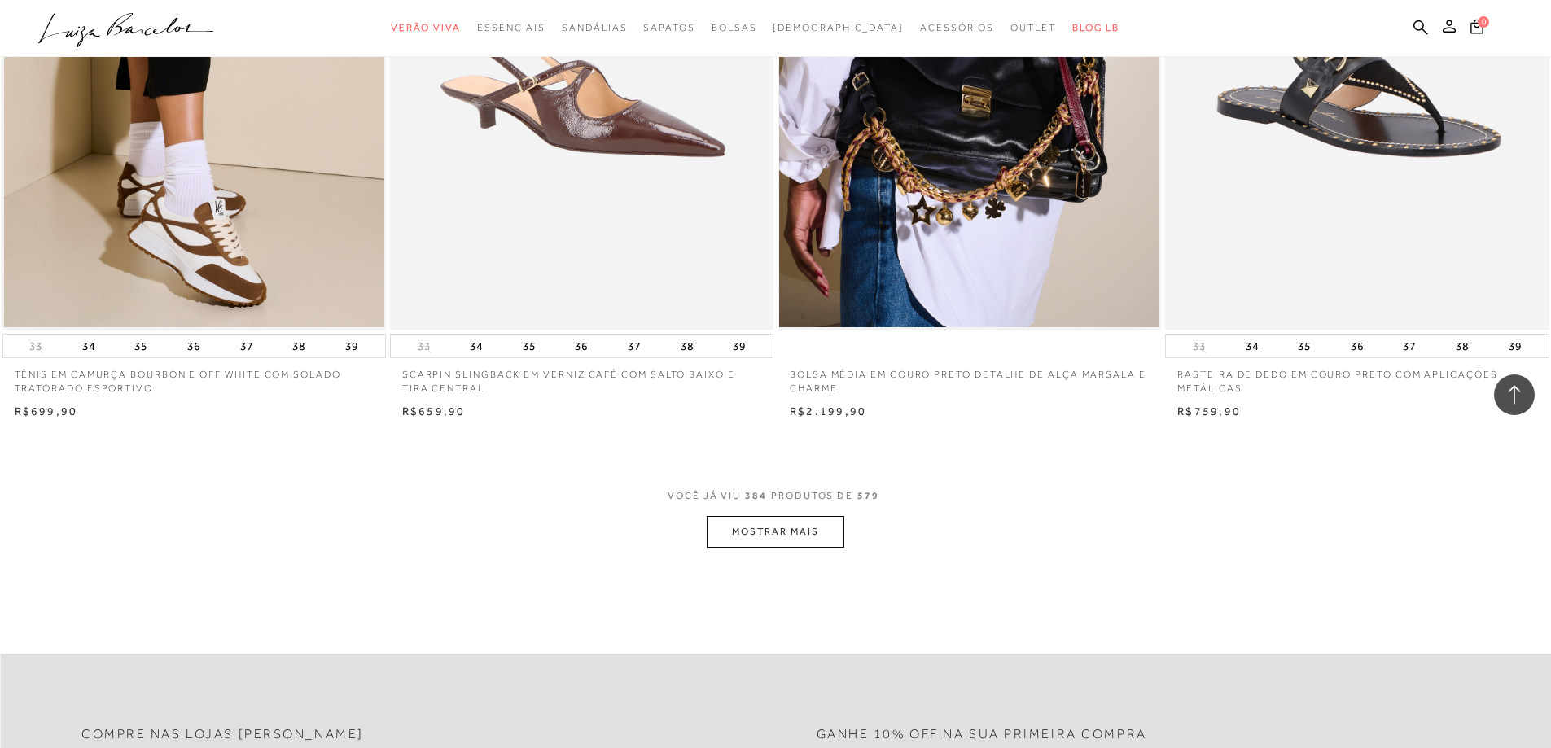
scroll to position [64801, 0]
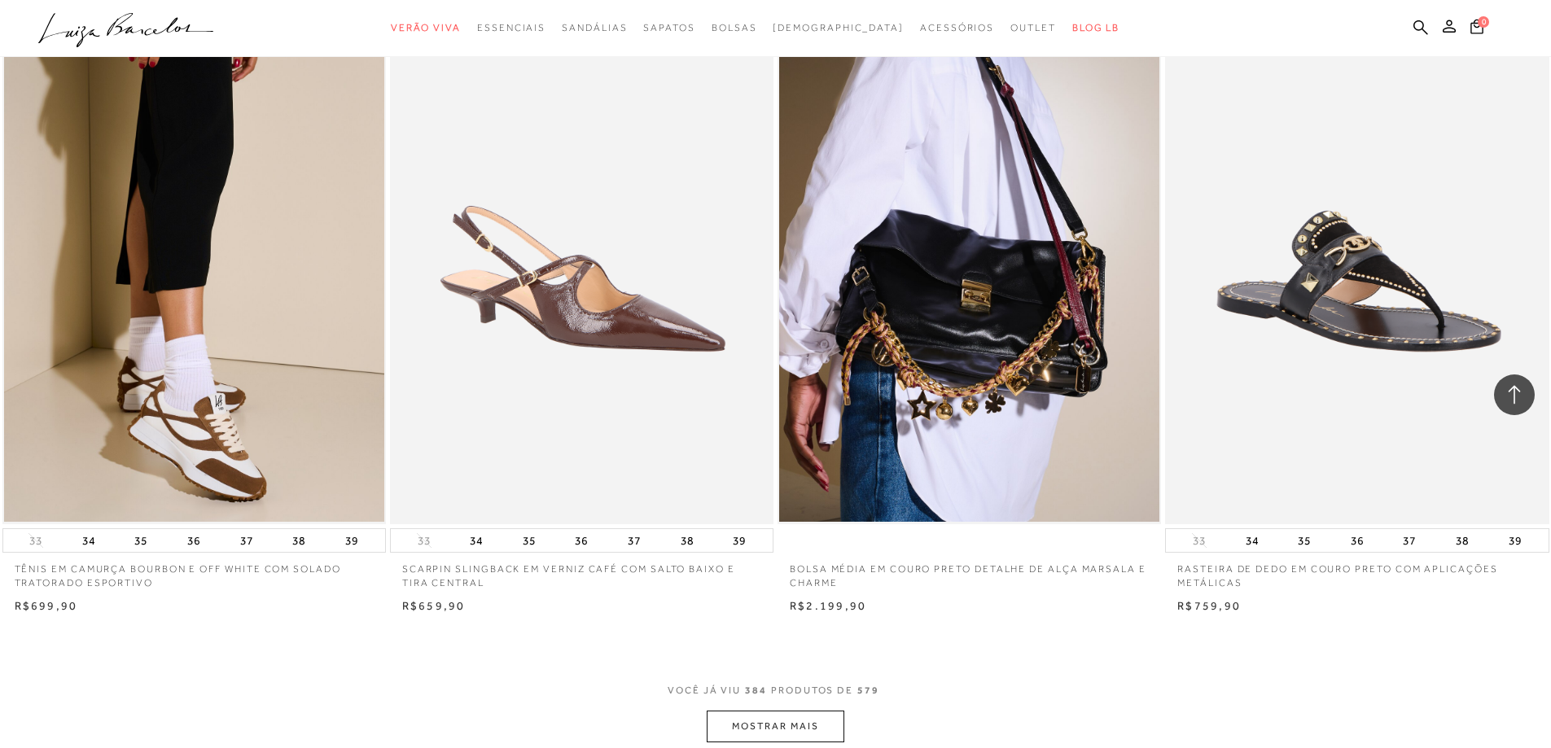
click at [797, 738] on button "MOSTRAR MAIS" at bounding box center [775, 727] width 137 height 32
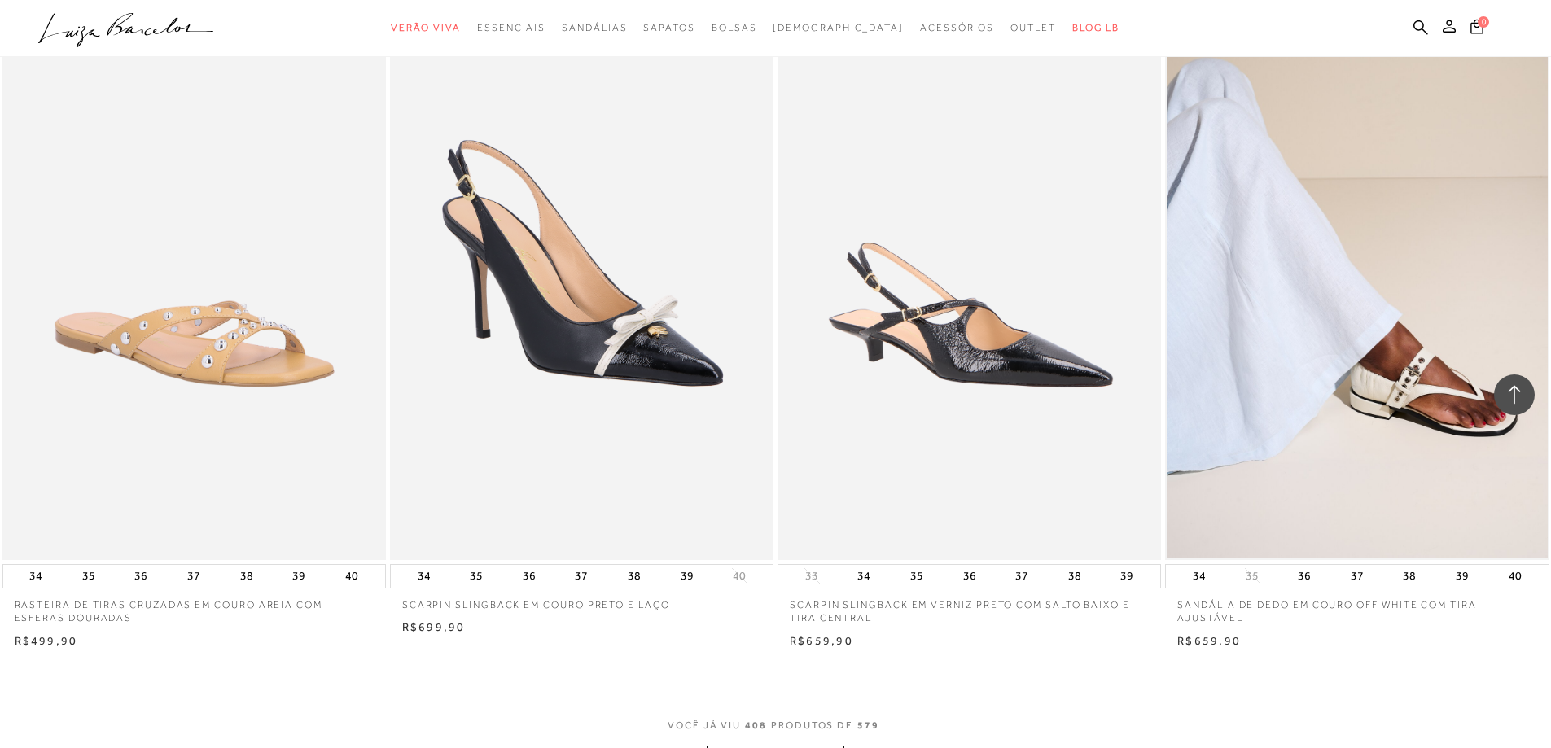
scroll to position [69197, 0]
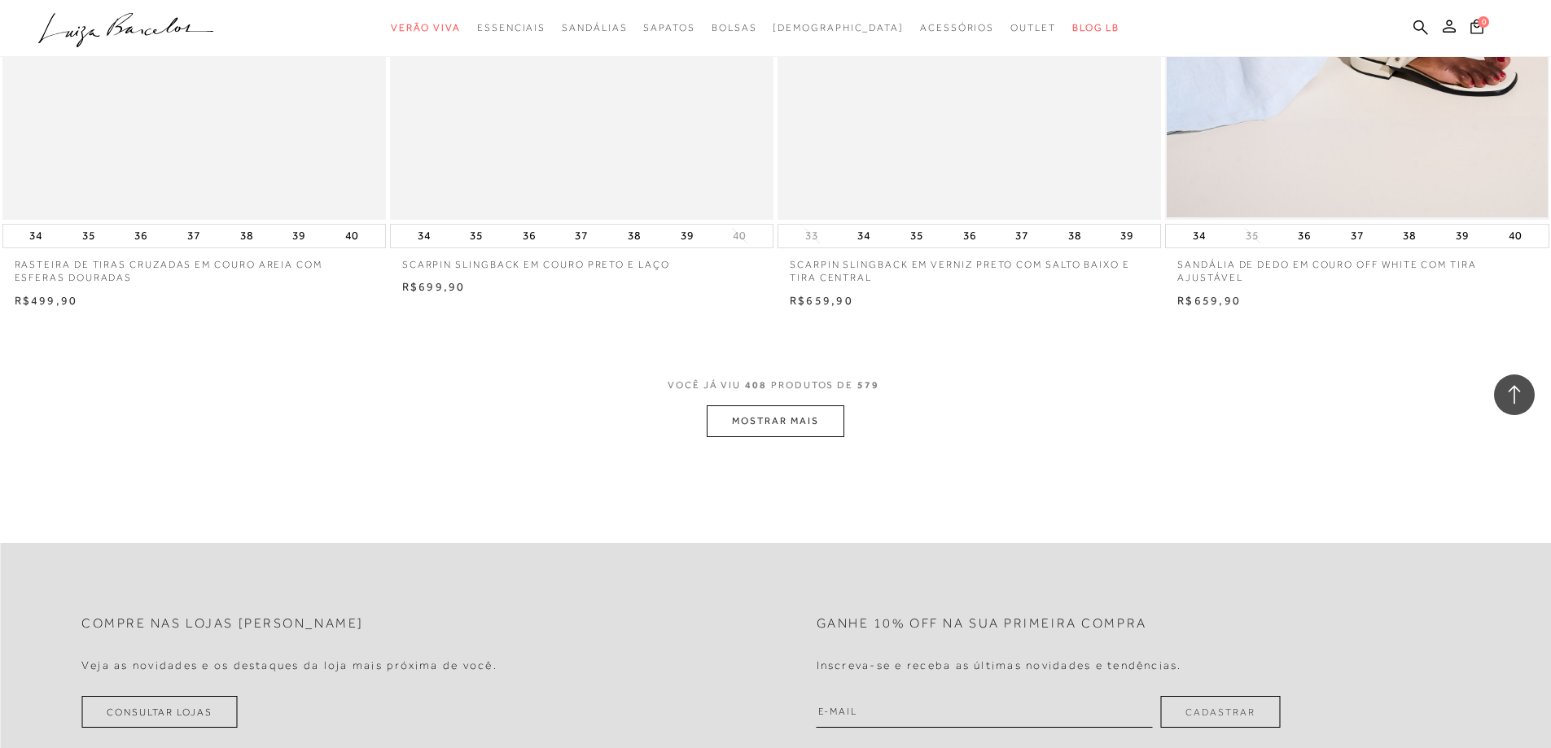
click at [821, 437] on button "MOSTRAR MAIS" at bounding box center [775, 421] width 137 height 32
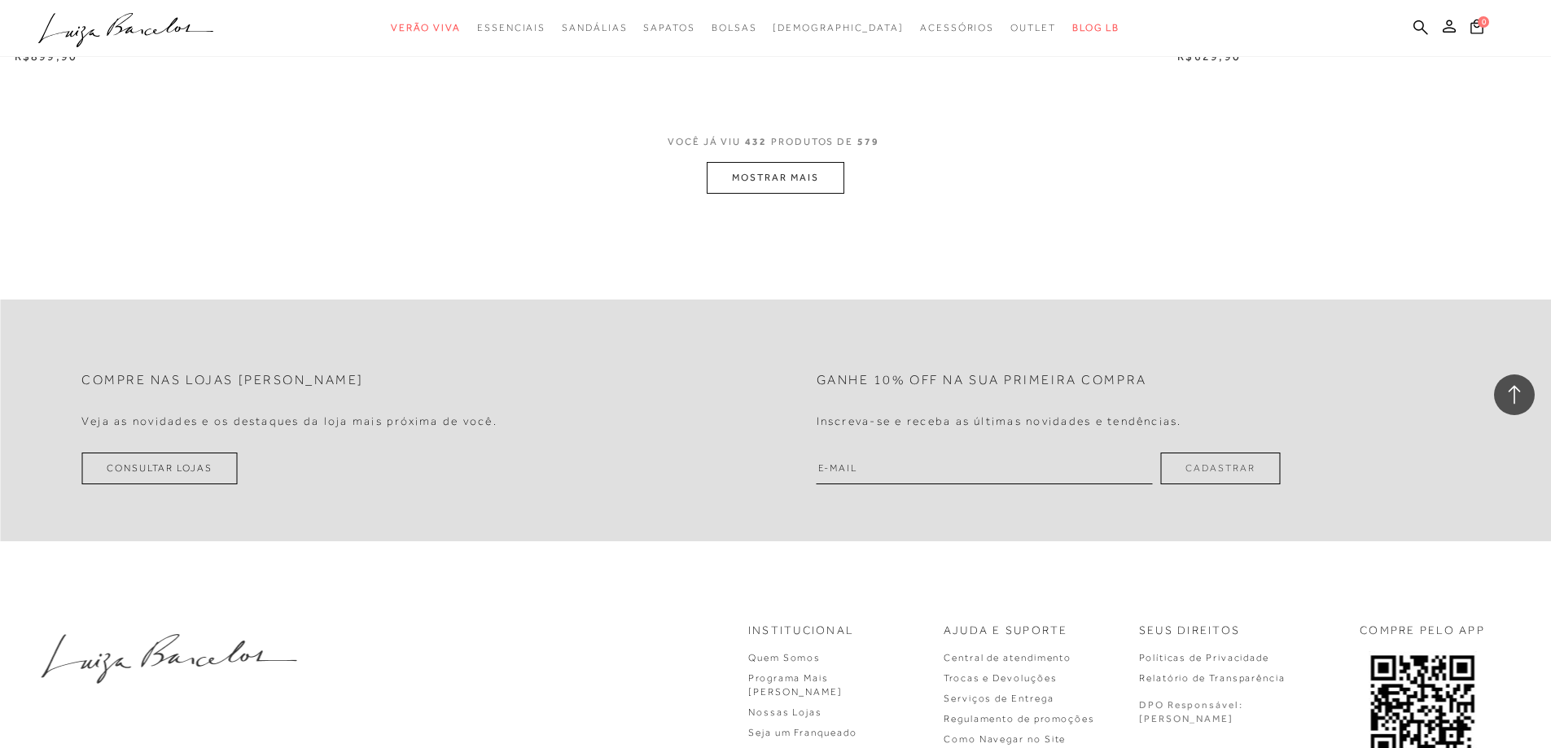
scroll to position [73294, 0]
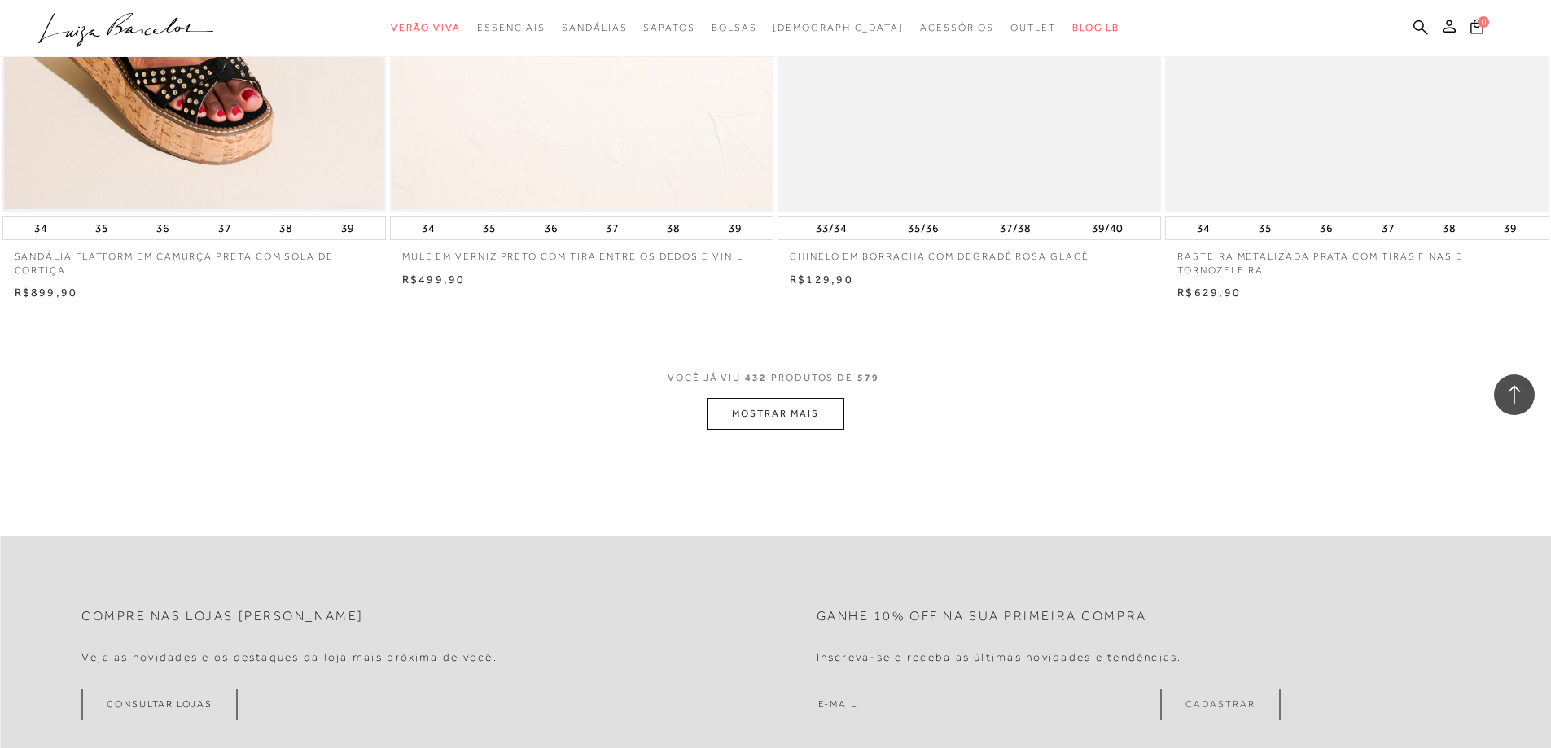
click at [770, 430] on button "MOSTRAR MAIS" at bounding box center [775, 414] width 137 height 32
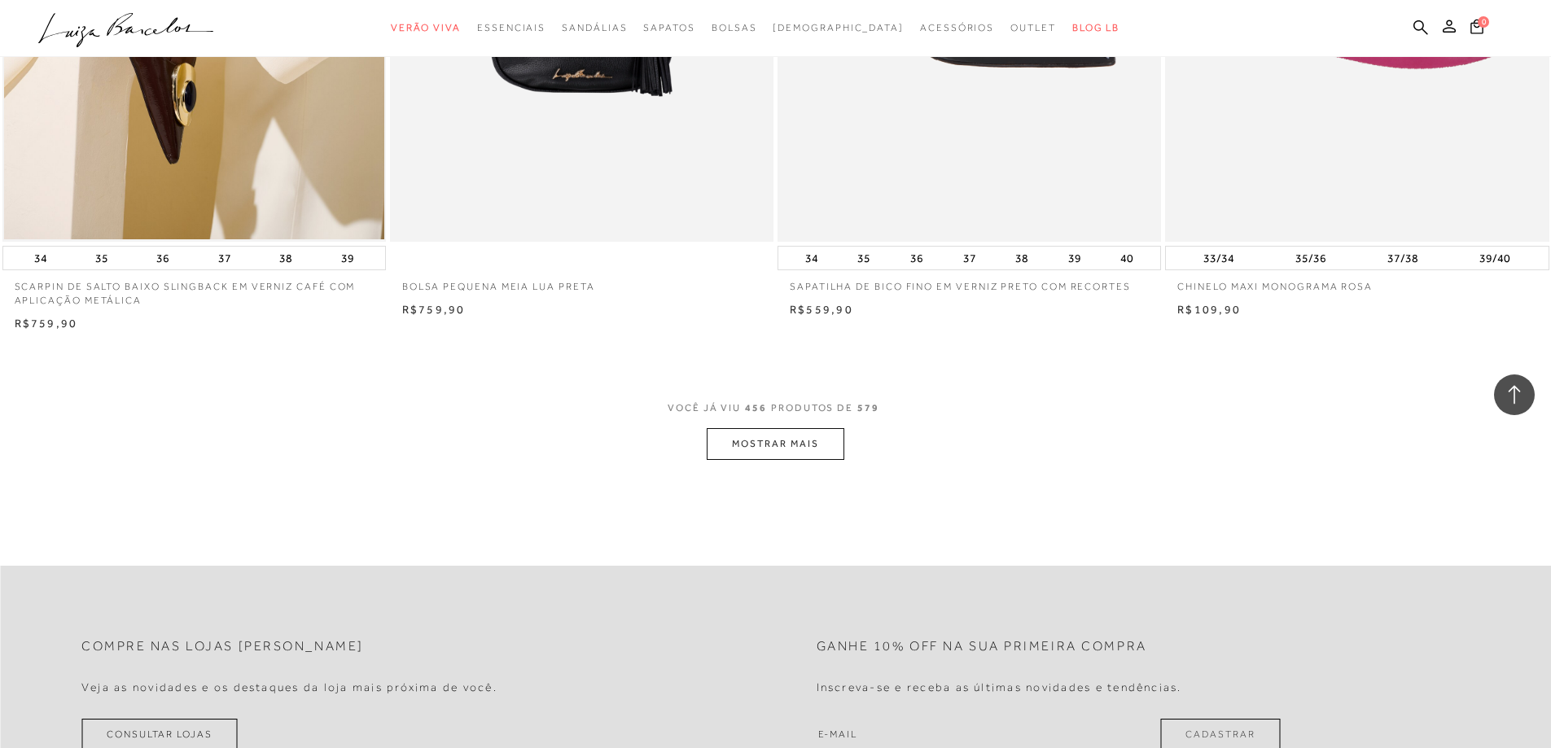
scroll to position [77364, 0]
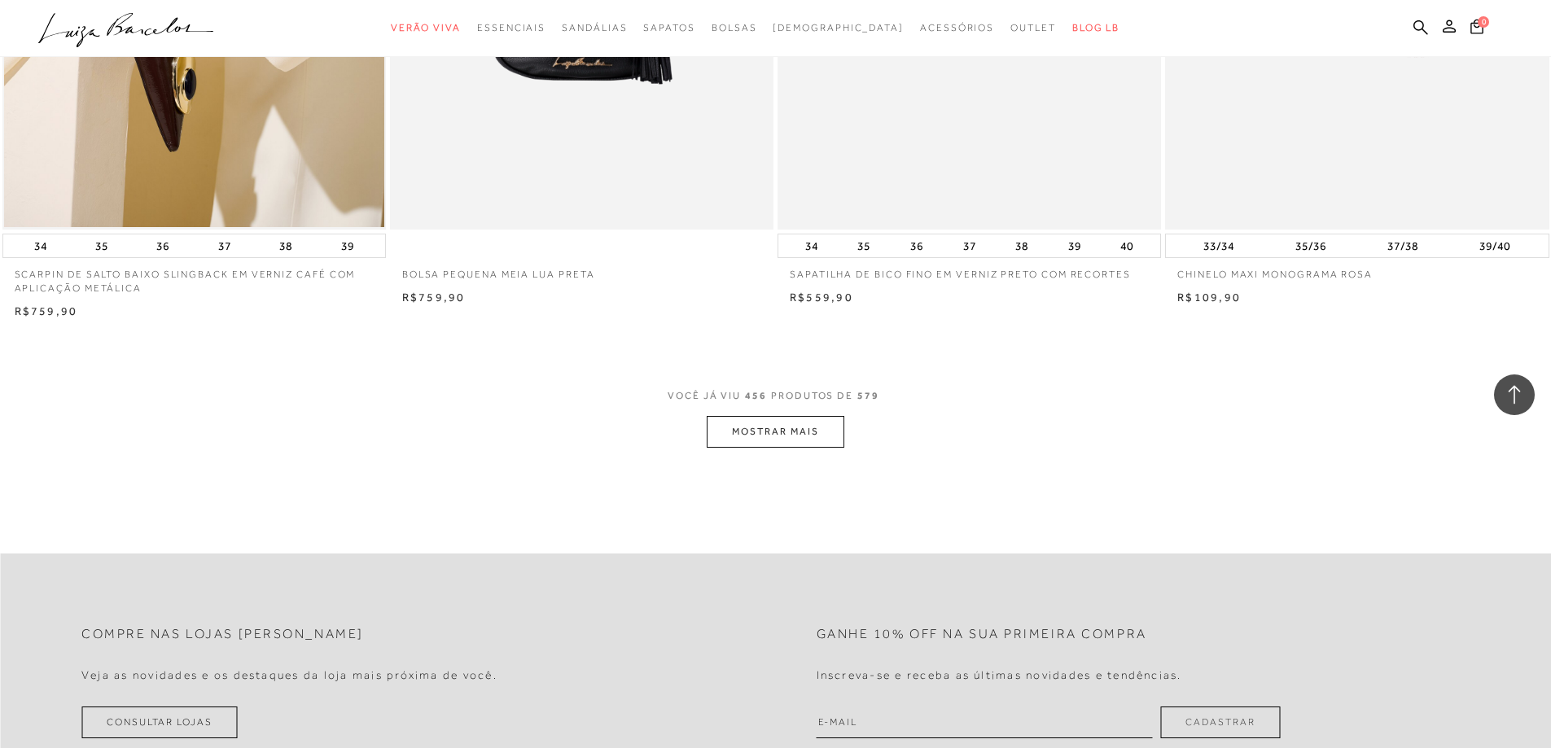
click at [774, 446] on button "MOSTRAR MAIS" at bounding box center [775, 432] width 137 height 32
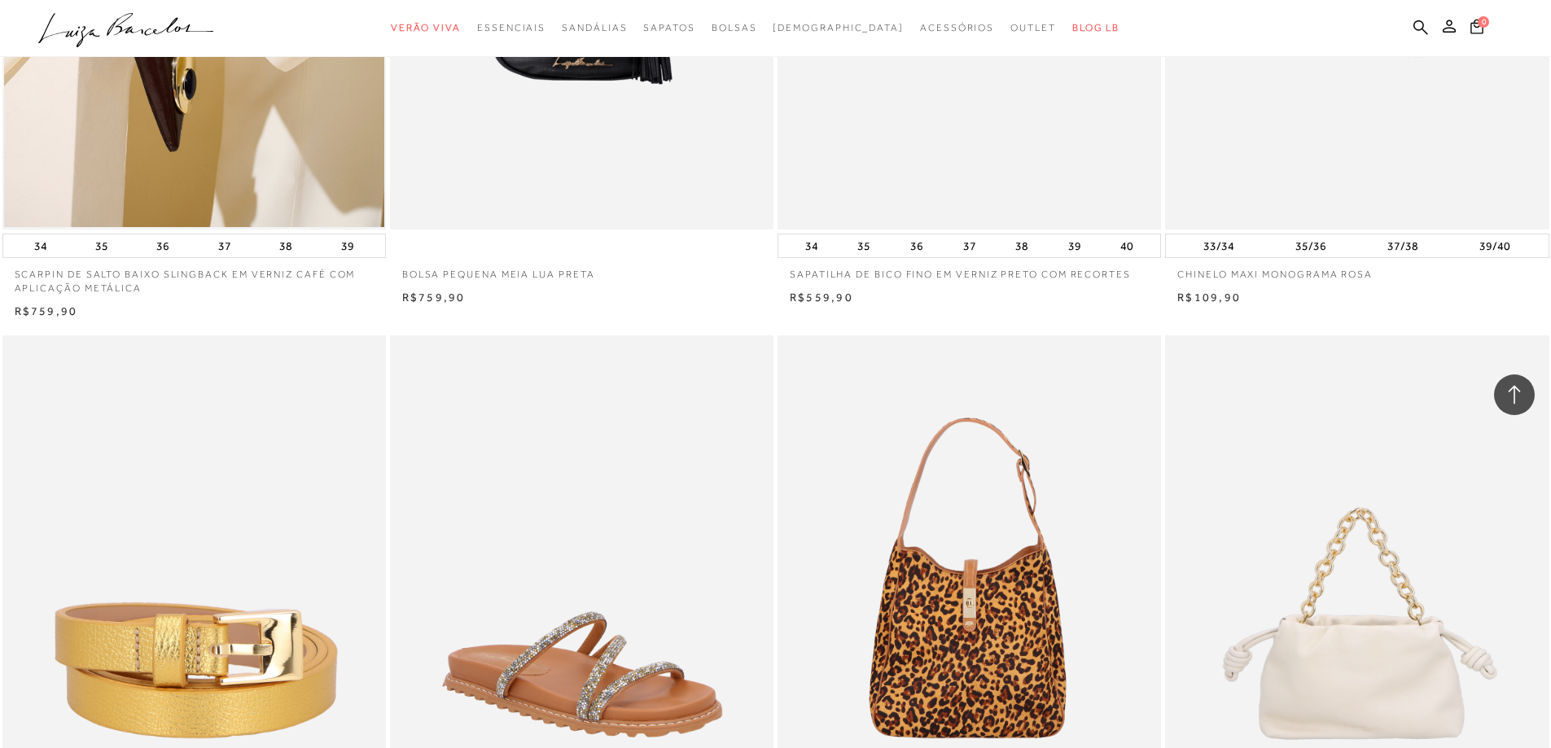
scroll to position [77364, 0]
